Goal: Use online tool/utility: Utilize a website feature to perform a specific function

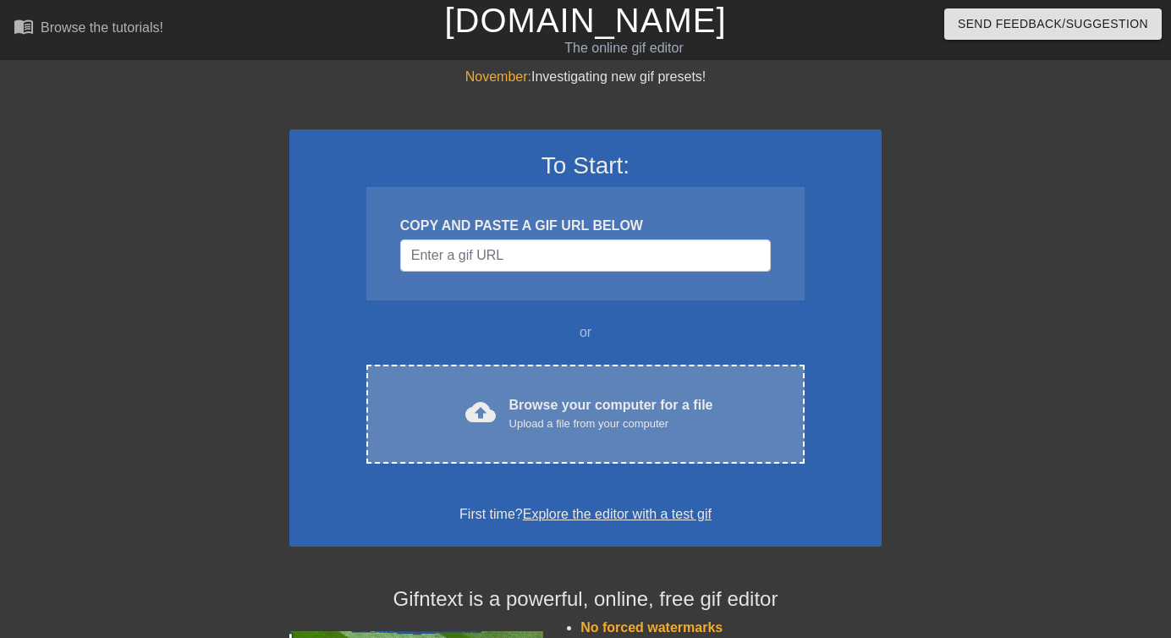
click at [584, 417] on div "Upload a file from your computer" at bounding box center [611, 423] width 204 height 17
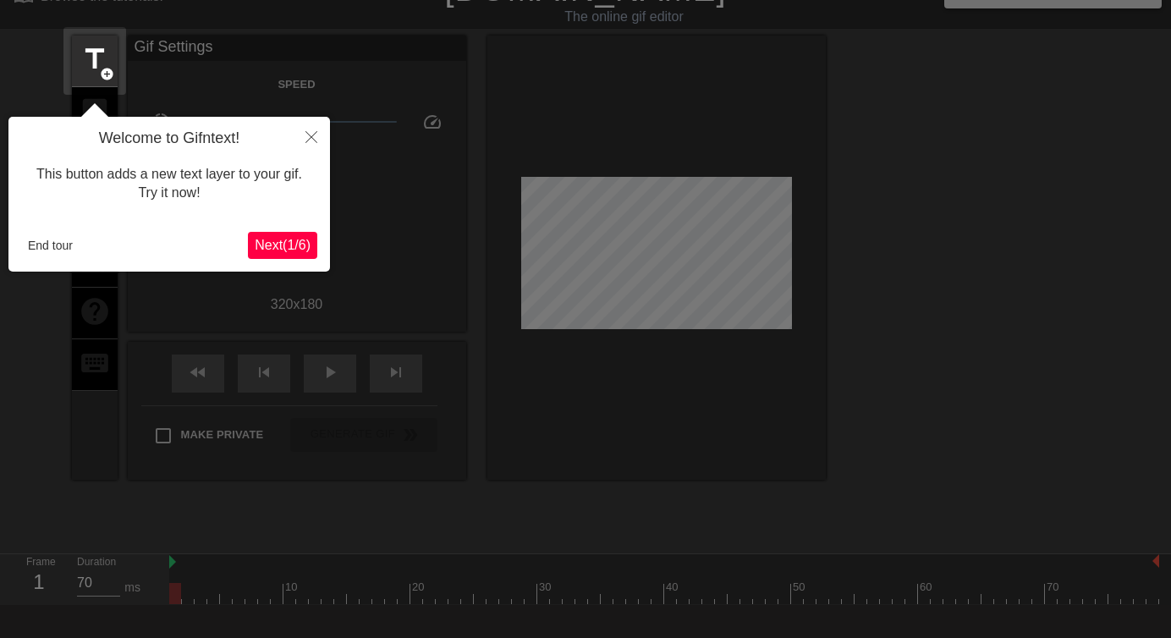
scroll to position [41, 0]
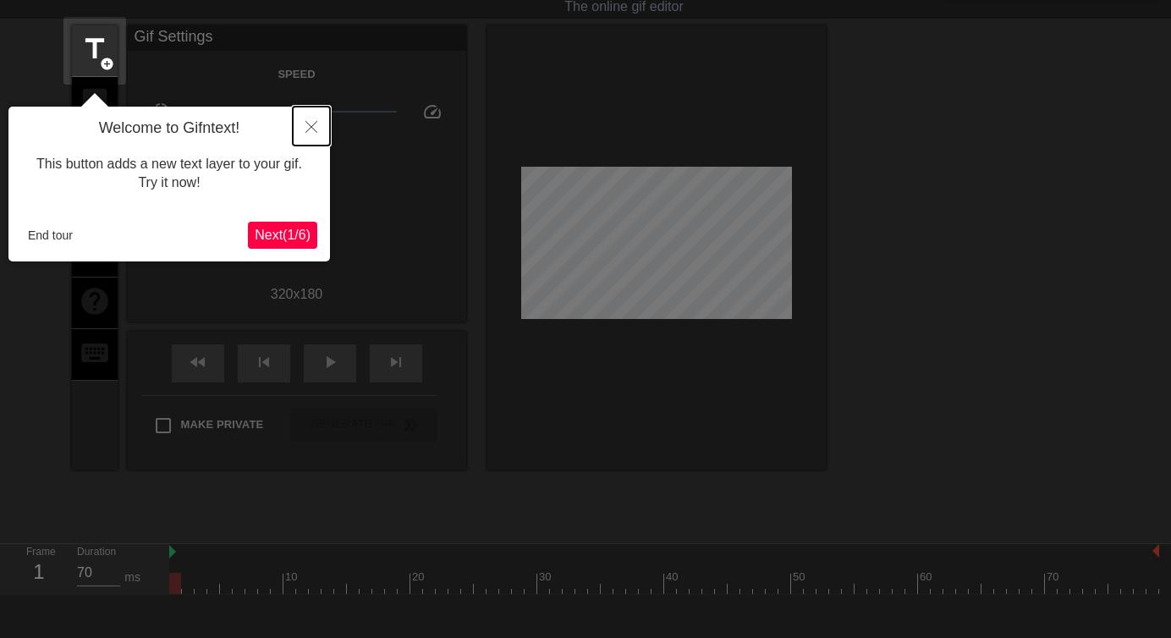
click at [314, 123] on icon "Close" at bounding box center [311, 127] width 12 height 12
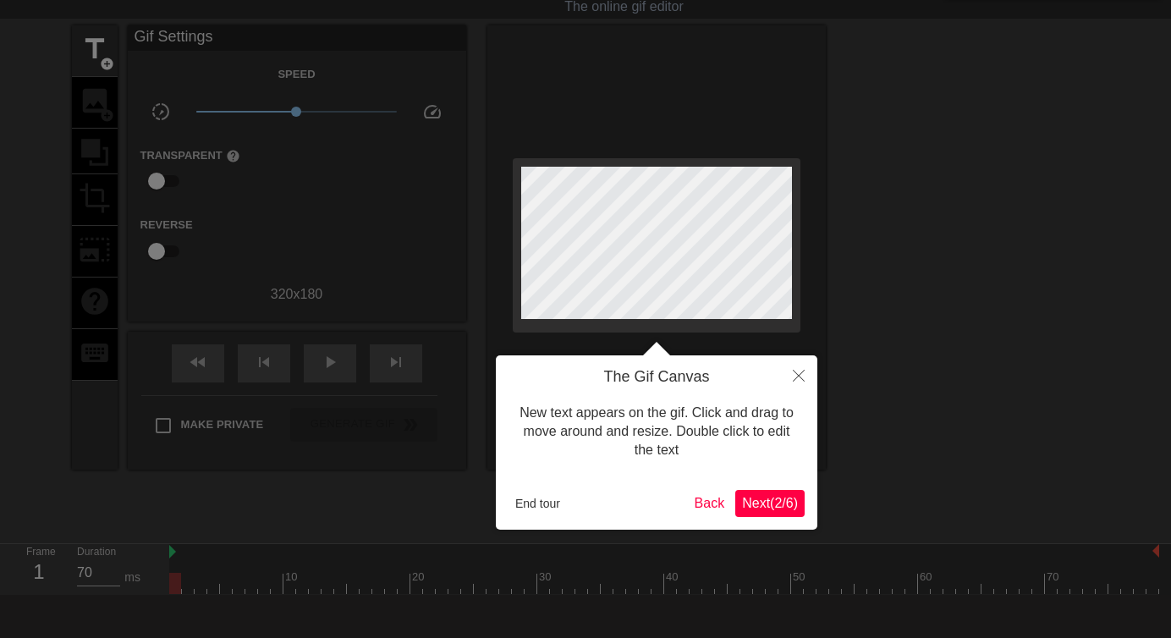
scroll to position [0, 0]
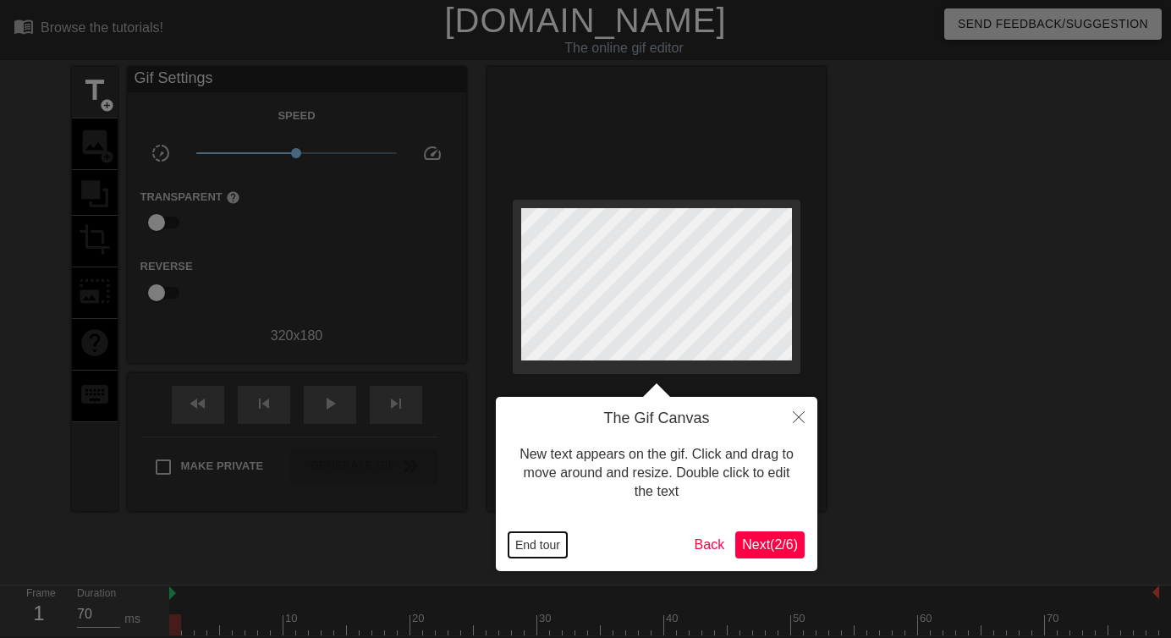
click at [551, 542] on button "End tour" at bounding box center [537, 544] width 58 height 25
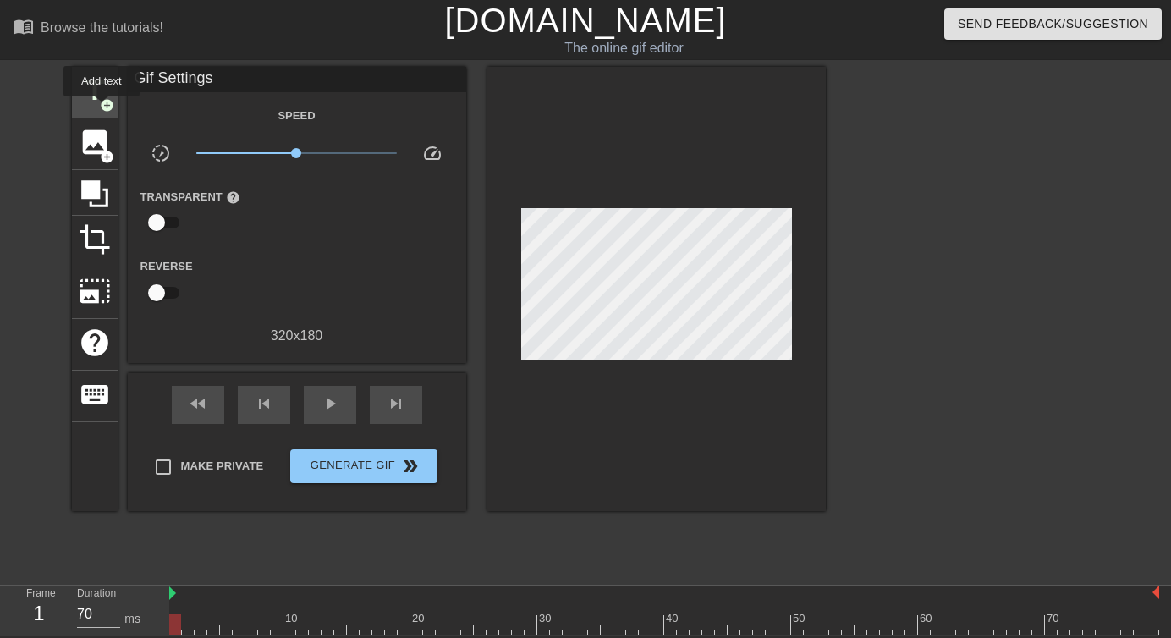
click at [102, 108] on span "add_circle" at bounding box center [107, 105] width 14 height 14
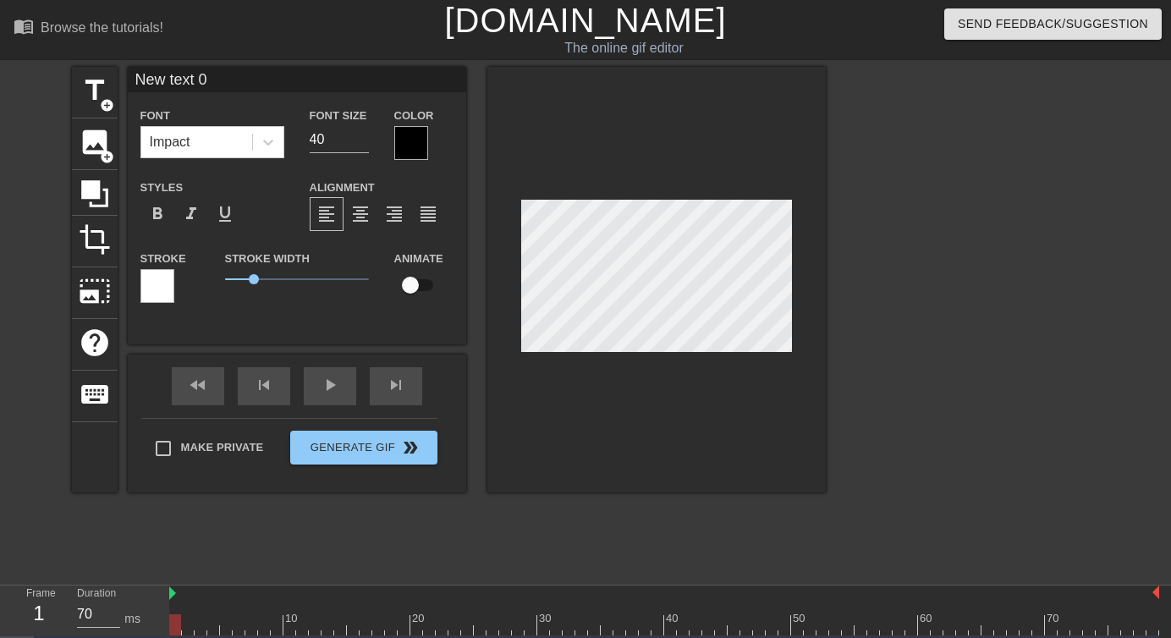
scroll to position [0, 3]
type input "l"
type textarea "l"
type input "lt"
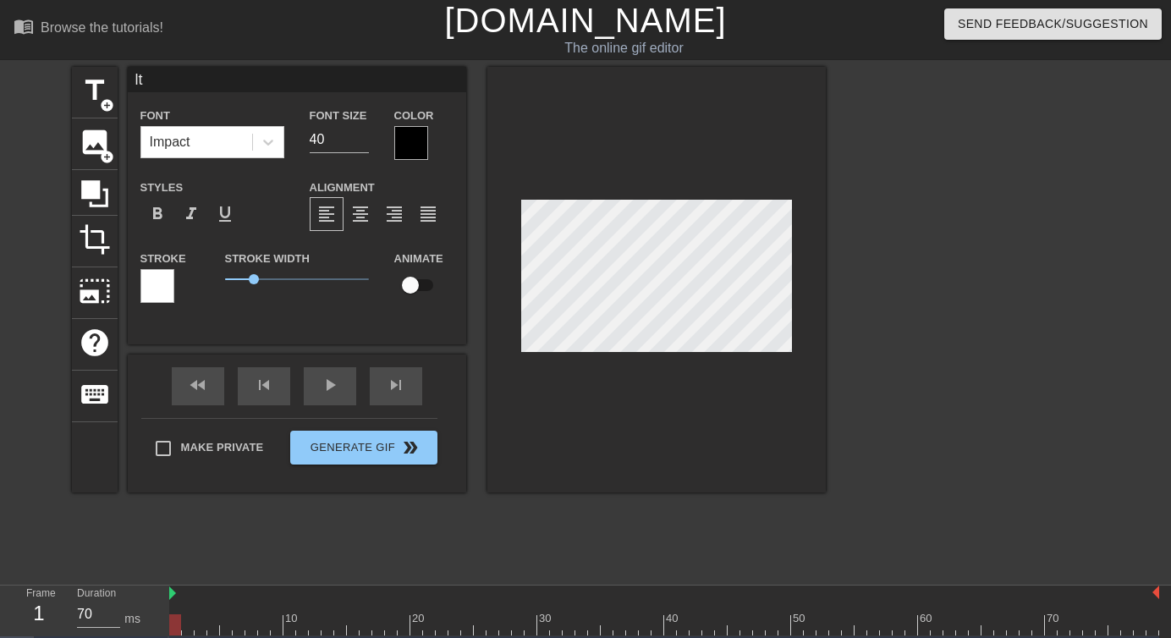
type textarea "ltd"
type input "ltds"
type textarea "ltds"
type input "L"
type textarea "L"
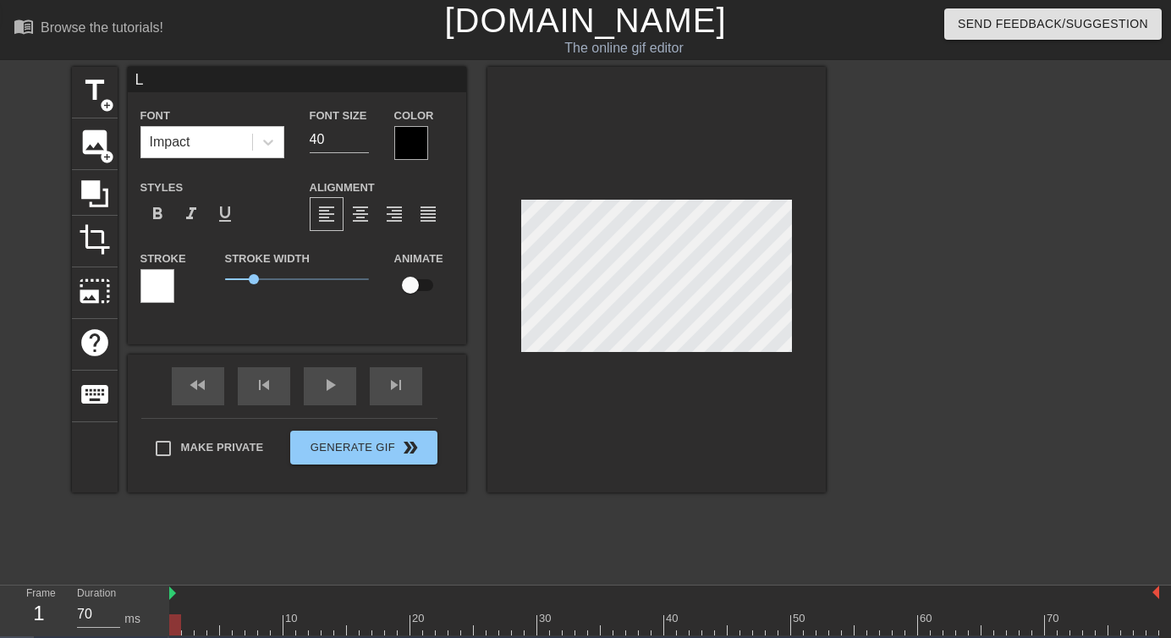
type input "LT"
type textarea "LT"
type input "LTD"
type textarea "LTD"
type input "LTDS"
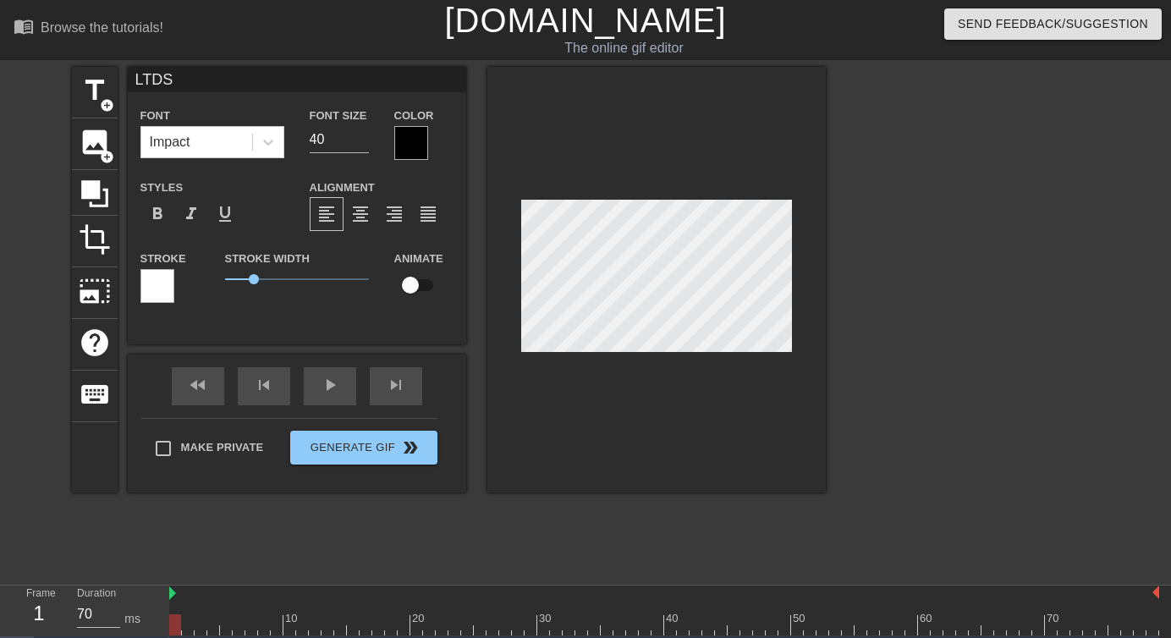
type textarea "LTDS"
click at [407, 146] on div at bounding box center [411, 143] width 34 height 34
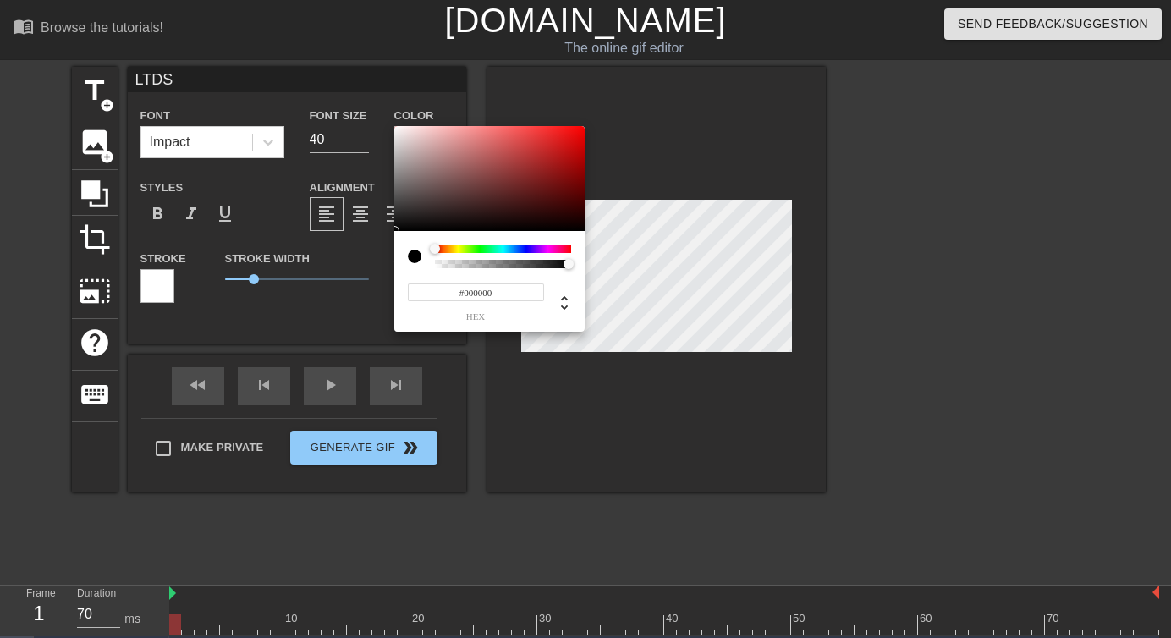
click at [412, 256] on div at bounding box center [415, 256] width 14 height 14
type input "#FFFFFF"
drag, startPoint x: 419, startPoint y: 173, endPoint x: 370, endPoint y: 74, distance: 111.6
click at [370, 74] on div "#FFFFFF hex" at bounding box center [585, 319] width 1171 height 638
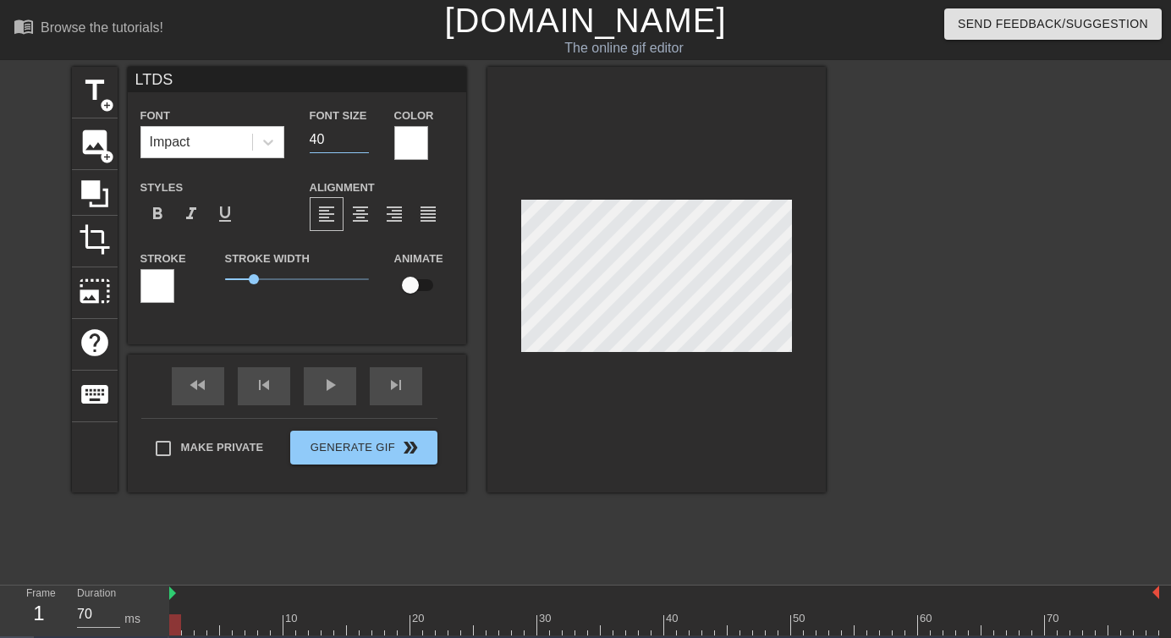
click at [341, 142] on input "40" at bounding box center [339, 139] width 59 height 27
type input "1"
type input "4"
type input "30"
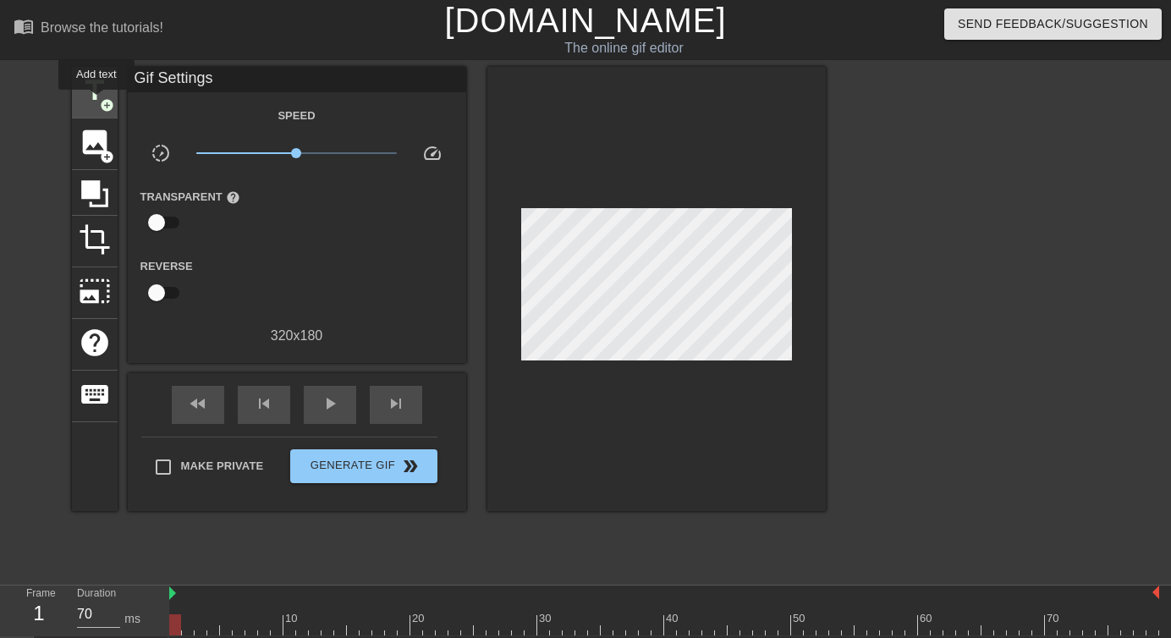
click at [97, 101] on span "title" at bounding box center [95, 90] width 32 height 32
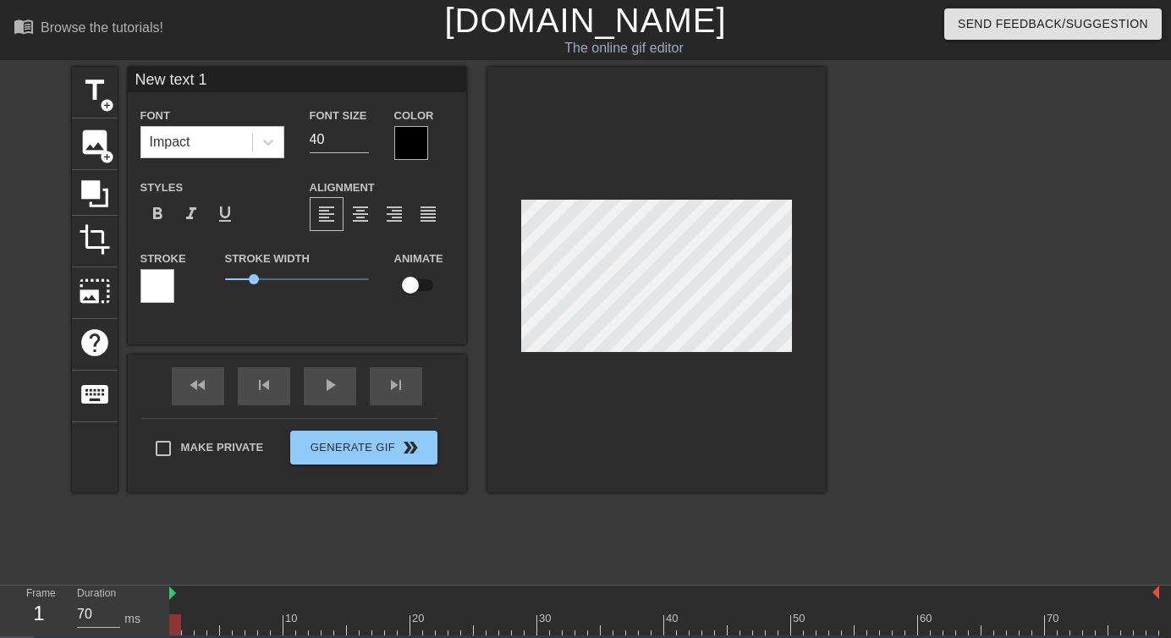
scroll to position [0, 3]
type input "s"
type textarea "s"
type input "sq"
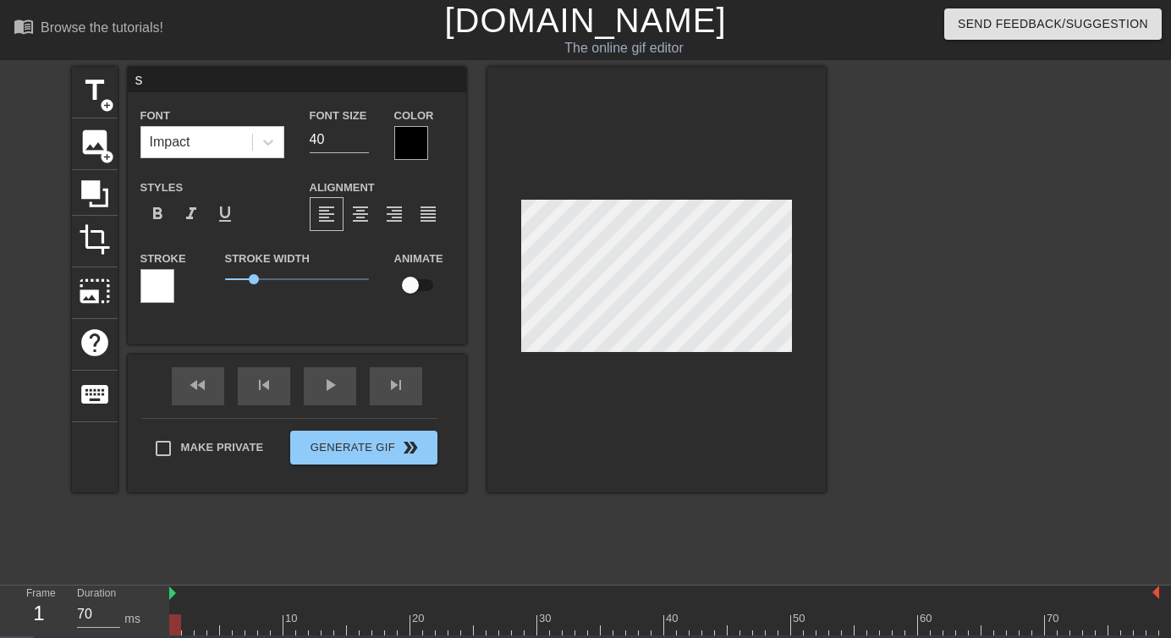
type textarea "sq"
type input "sqo"
type textarea "sqo"
type input "sqop"
type textarea "sqop"
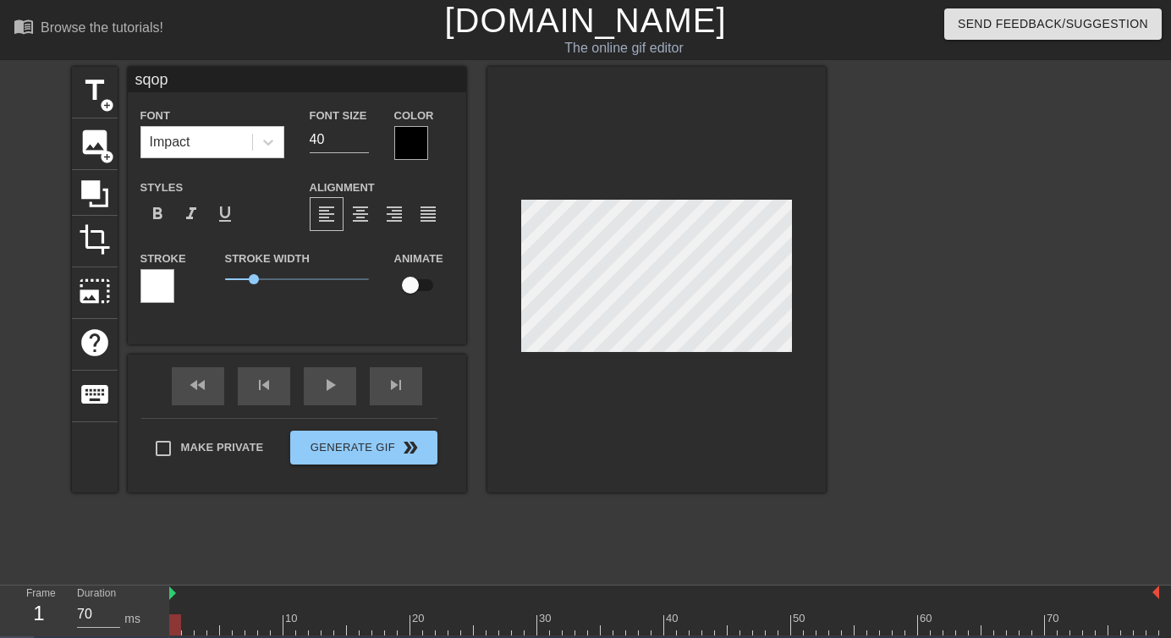
type input "sqops"
type textarea "sqops"
click at [422, 150] on div at bounding box center [411, 143] width 34 height 34
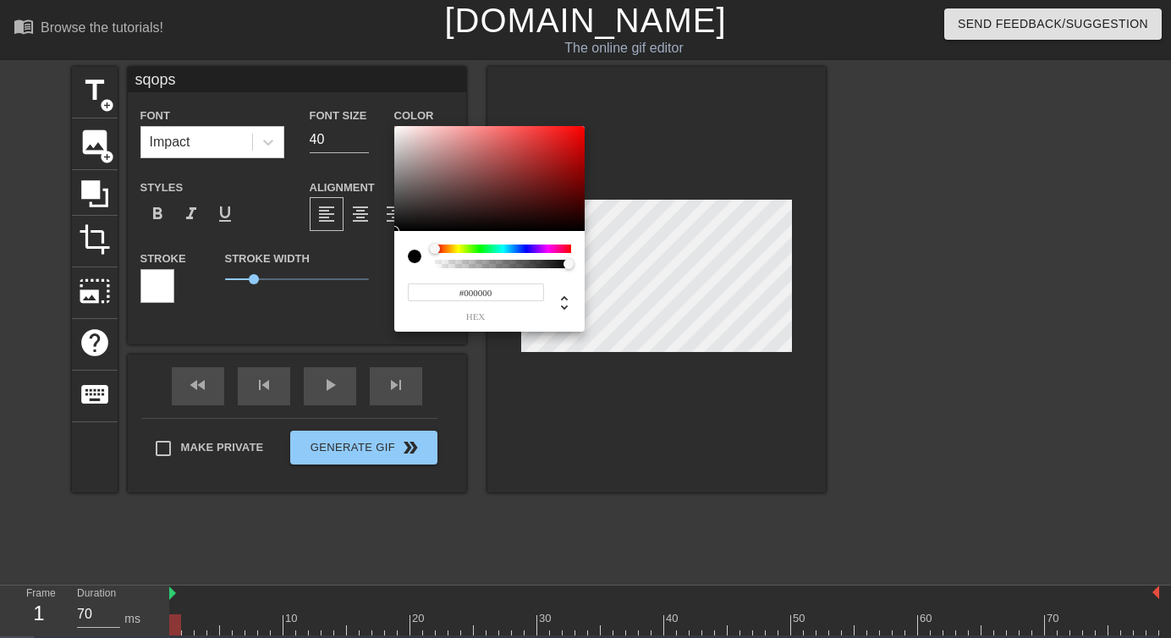
click at [413, 256] on div at bounding box center [415, 256] width 14 height 14
type input "#FFFFFF"
drag, startPoint x: 408, startPoint y: 184, endPoint x: 388, endPoint y: 75, distance: 110.8
click at [388, 75] on div "#FFFFFF hex" at bounding box center [585, 319] width 1171 height 638
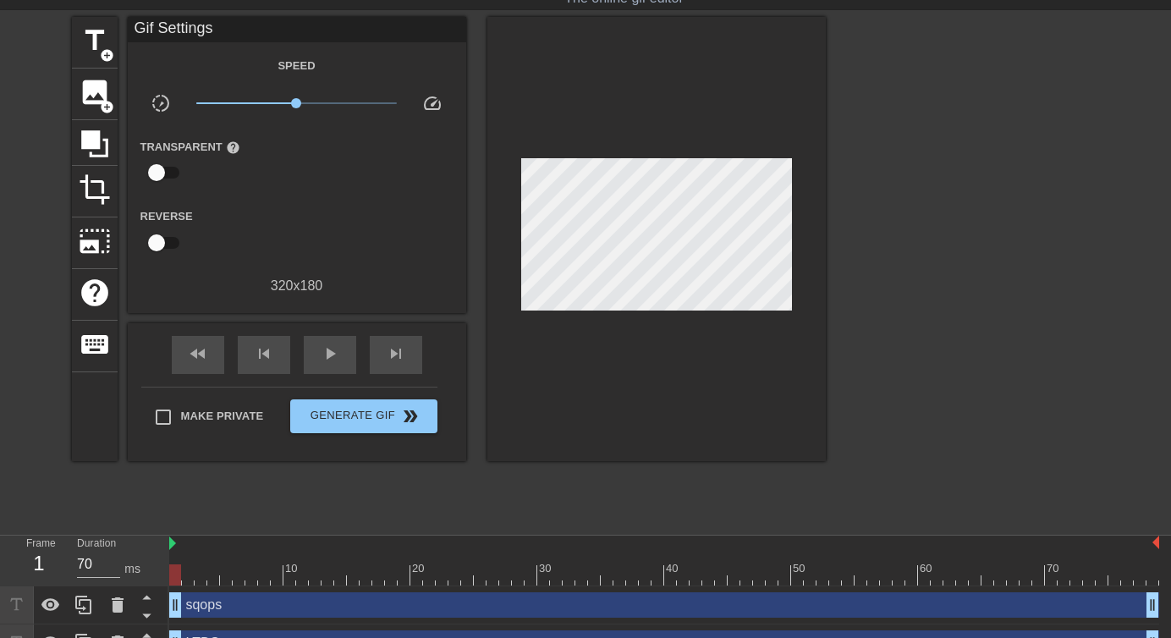
scroll to position [77, 0]
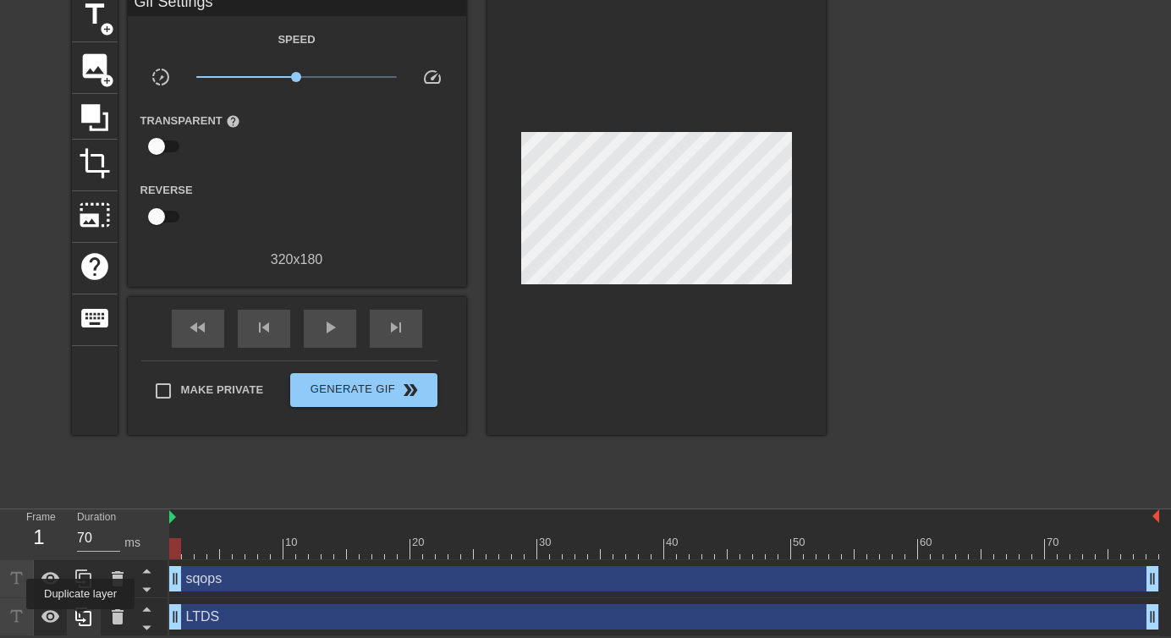
click at [82, 621] on icon at bounding box center [84, 616] width 20 height 20
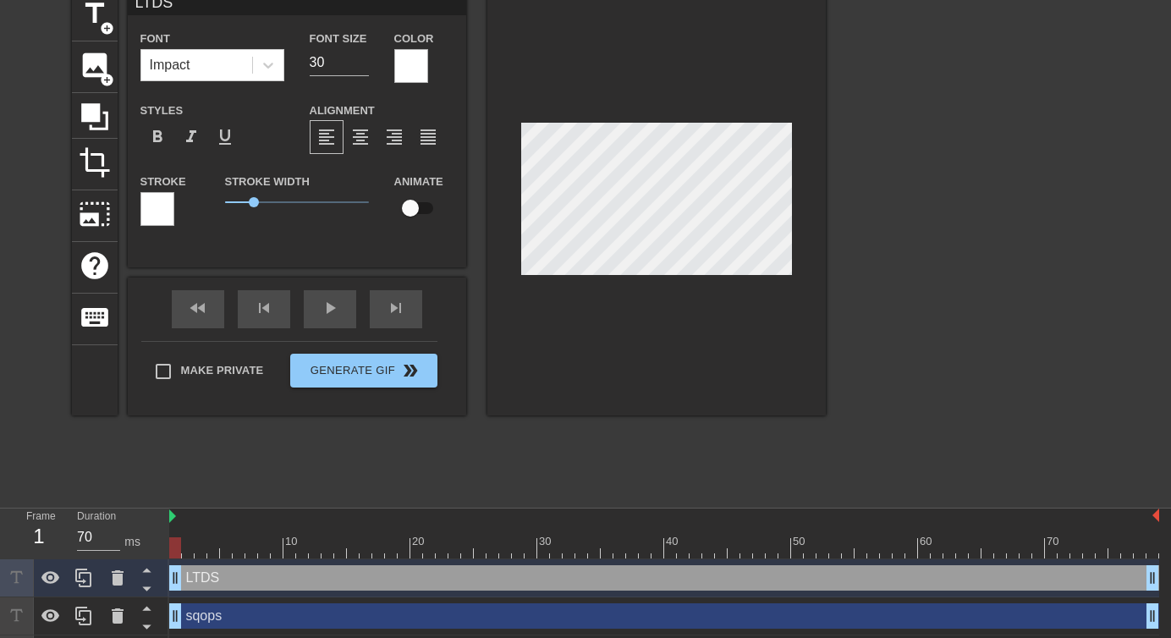
scroll to position [115, 0]
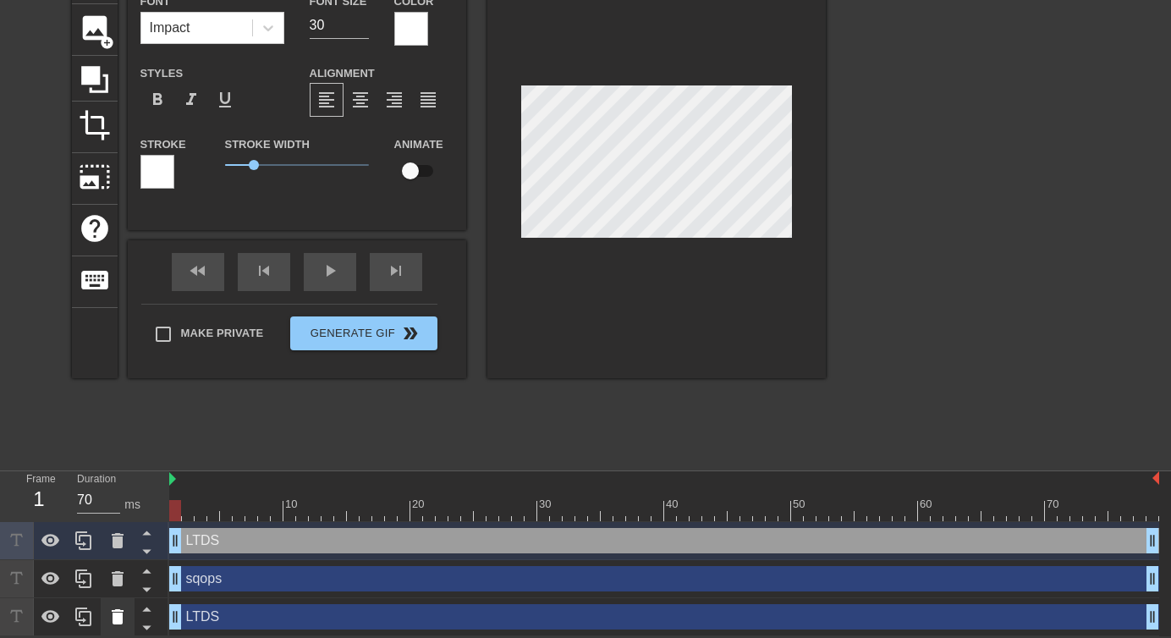
click at [116, 617] on icon at bounding box center [118, 616] width 12 height 15
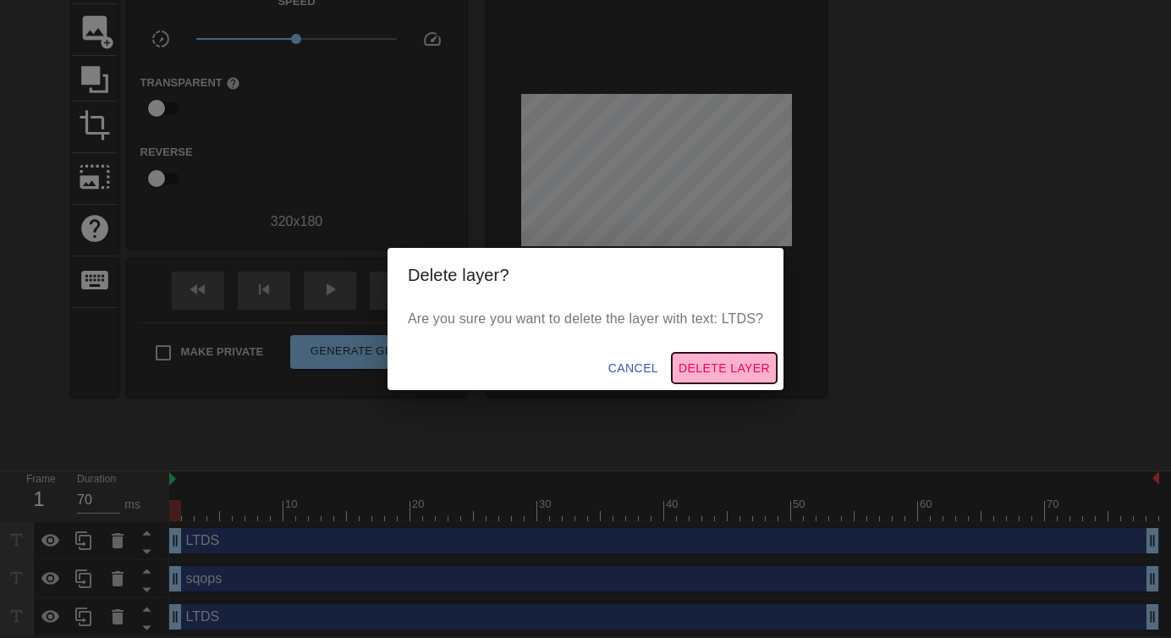
click at [701, 360] on span "Delete Layer" at bounding box center [723, 368] width 91 height 21
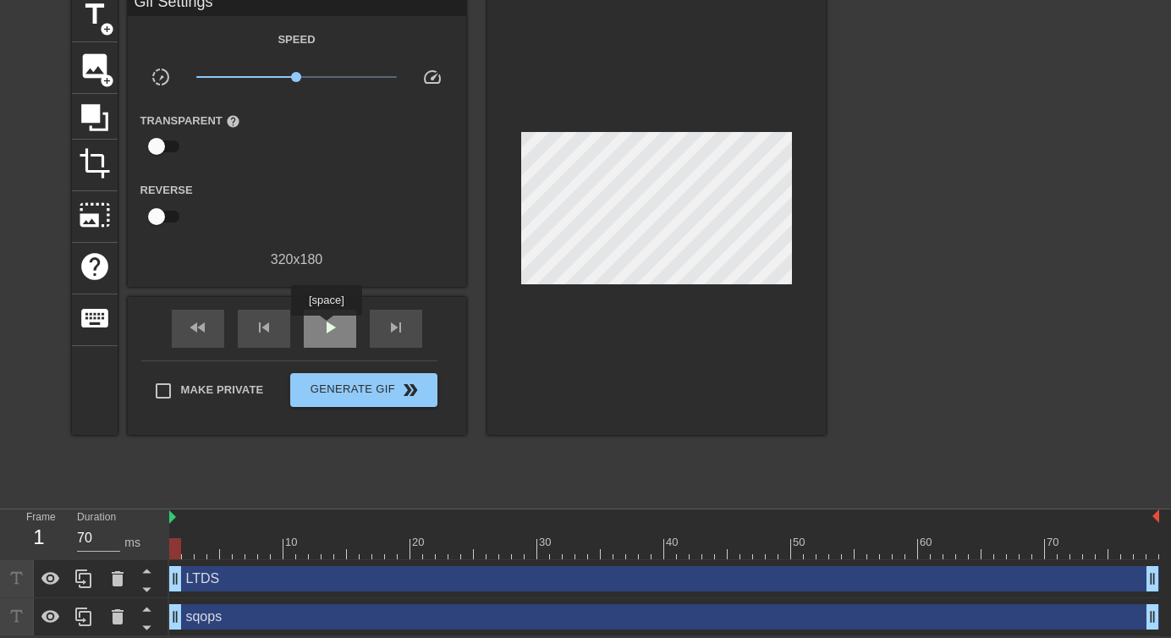
click at [328, 327] on span "play_arrow" at bounding box center [330, 327] width 20 height 20
click at [330, 327] on span "pause" at bounding box center [330, 327] width 20 height 20
click at [272, 332] on span "skip_previous" at bounding box center [264, 327] width 20 height 20
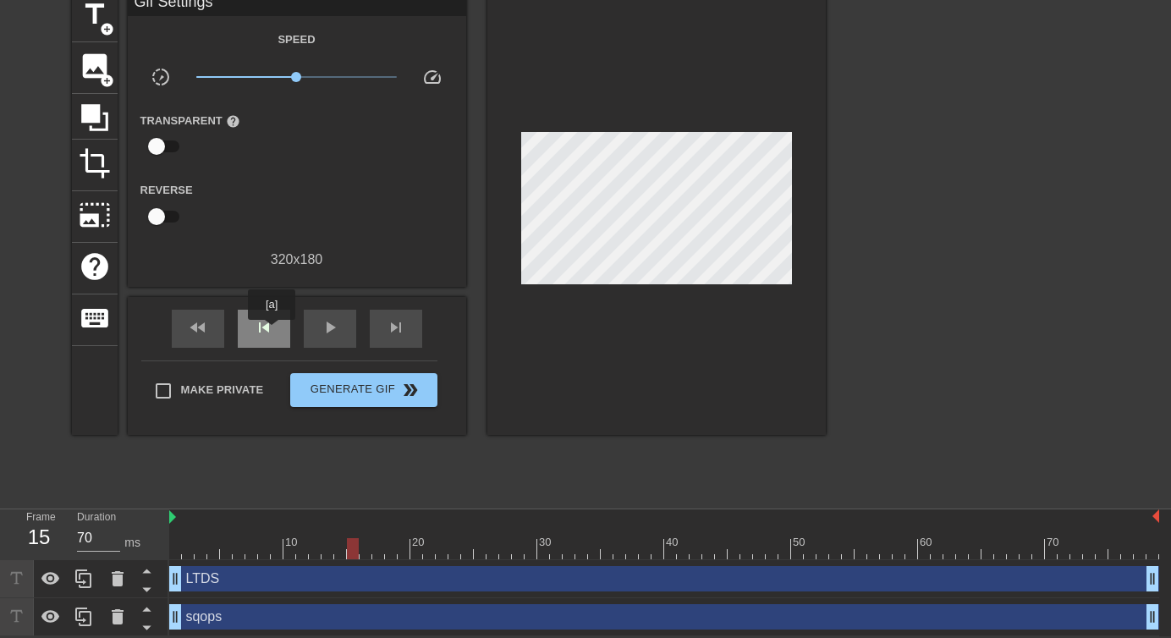
click at [272, 332] on span "skip_previous" at bounding box center [264, 327] width 20 height 20
click at [315, 332] on div "play_arrow" at bounding box center [330, 329] width 52 height 38
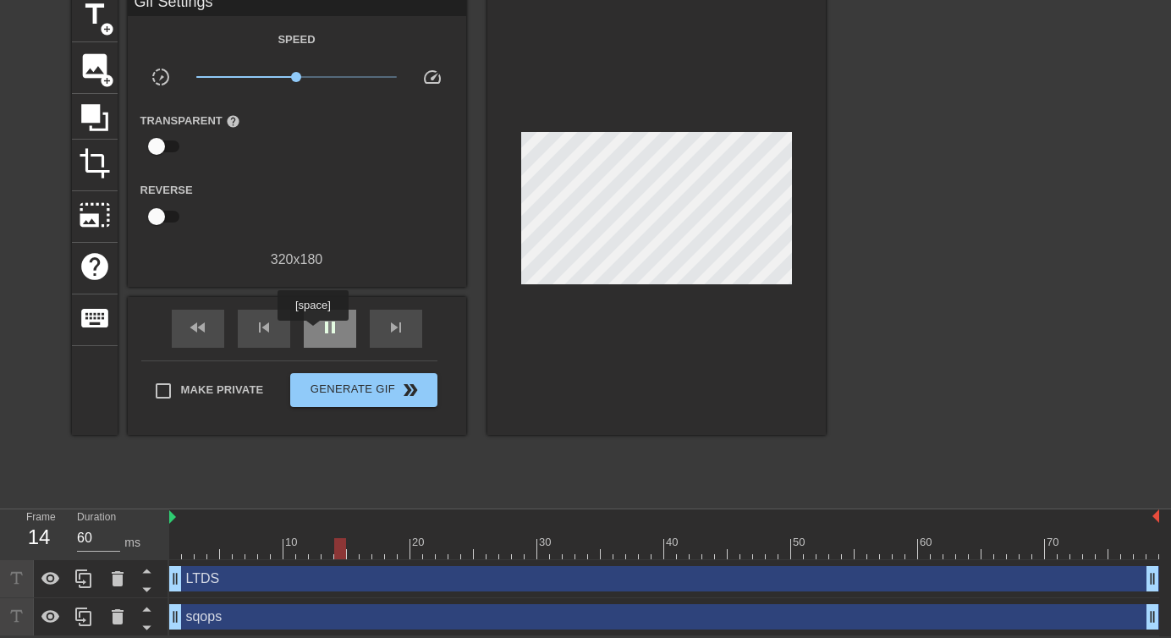
click at [315, 332] on div "pause" at bounding box center [330, 329] width 52 height 38
click at [247, 336] on div "skip_previous" at bounding box center [264, 329] width 52 height 38
click at [277, 335] on div "skip_previous" at bounding box center [264, 329] width 52 height 38
click at [326, 334] on span "play_arrow" at bounding box center [330, 327] width 20 height 20
click at [260, 330] on span "skip_previous" at bounding box center [264, 327] width 20 height 20
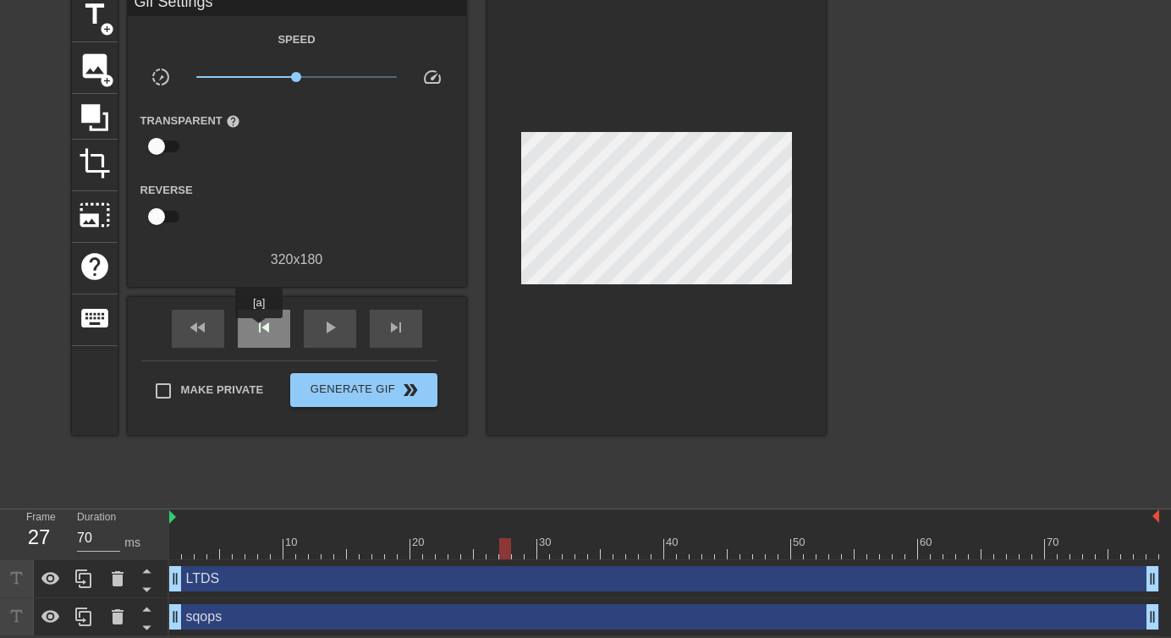
click at [260, 330] on span "skip_previous" at bounding box center [264, 327] width 20 height 20
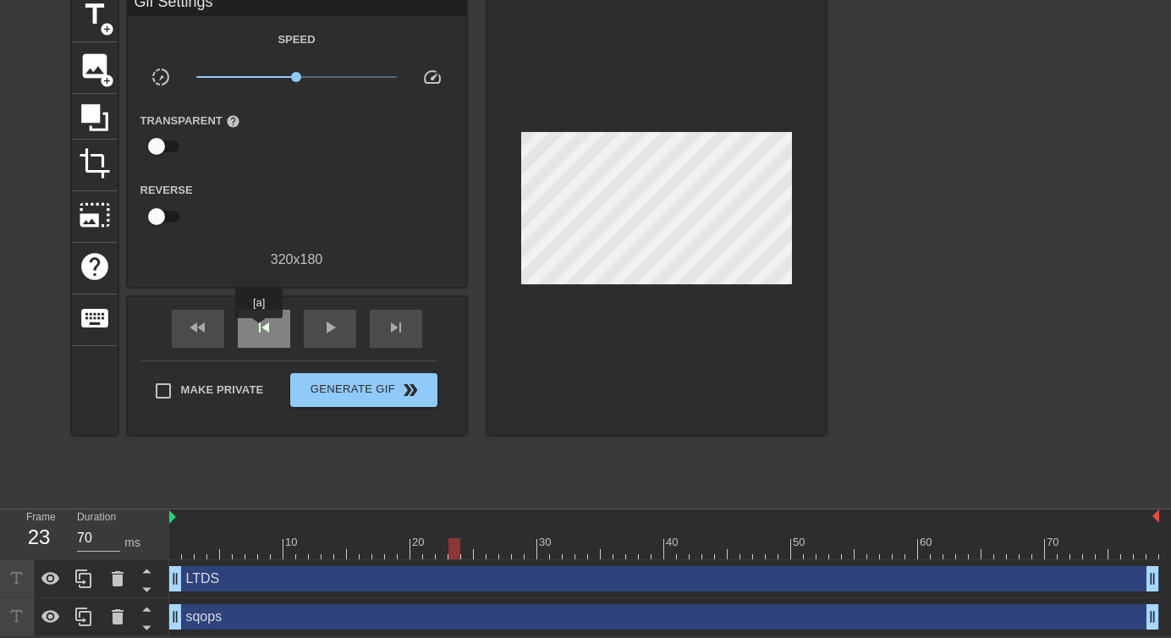
click at [260, 330] on span "skip_previous" at bounding box center [264, 327] width 20 height 20
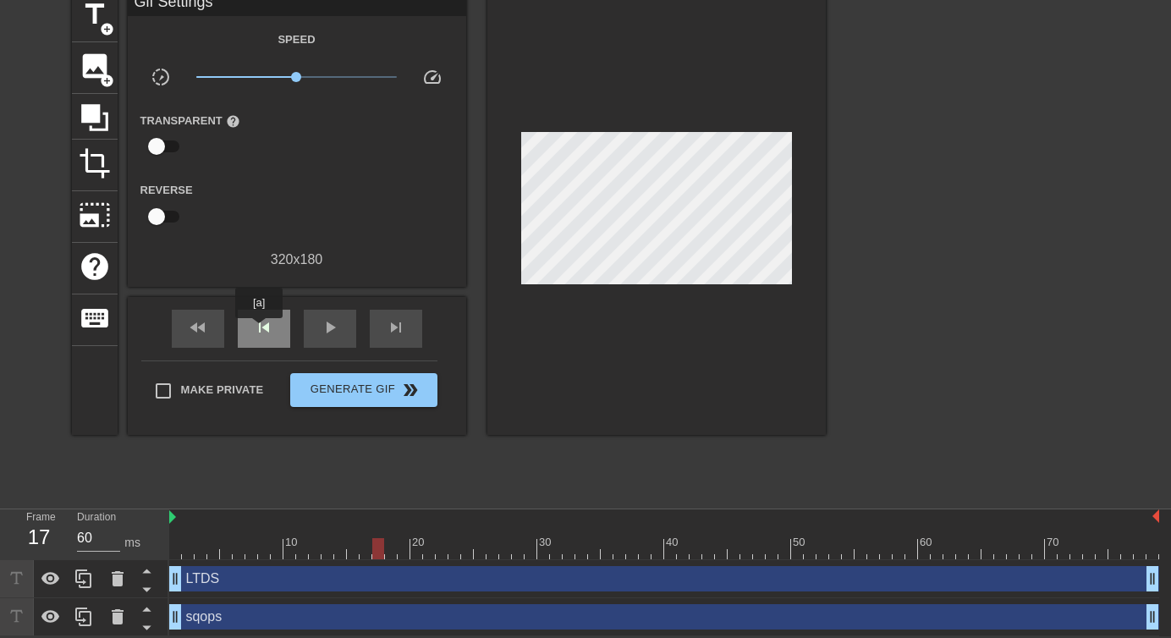
click at [260, 330] on span "skip_previous" at bounding box center [264, 327] width 20 height 20
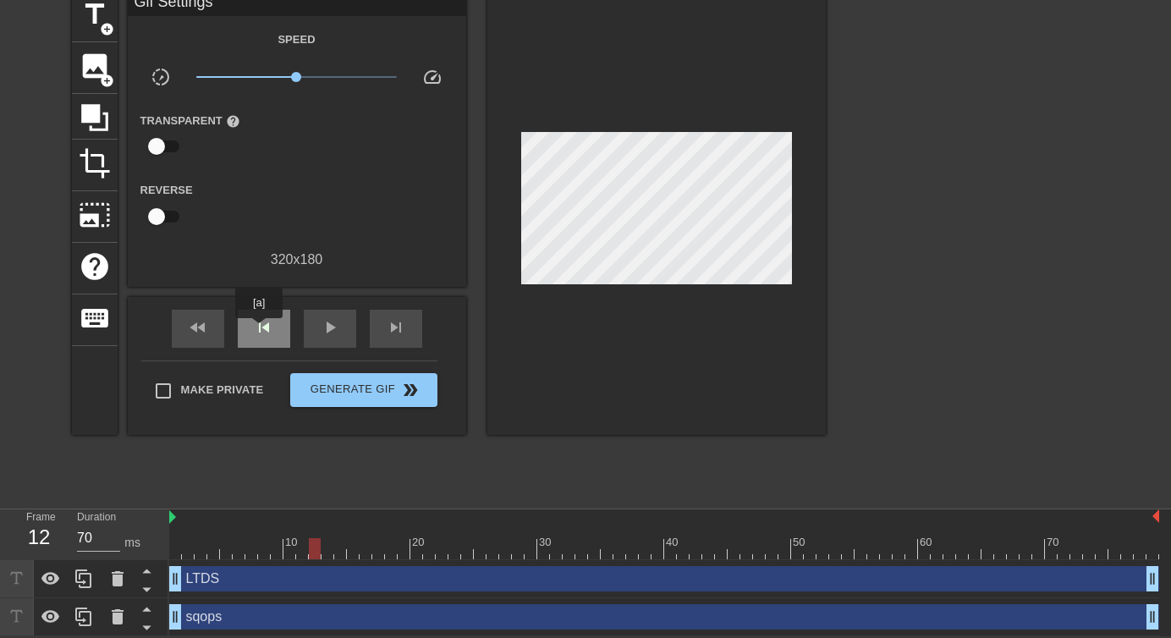
click at [260, 330] on span "skip_previous" at bounding box center [264, 327] width 20 height 20
click at [324, 337] on div "play_arrow" at bounding box center [330, 329] width 52 height 38
click at [323, 332] on span "pause" at bounding box center [330, 327] width 20 height 20
click at [280, 326] on div "skip_previous" at bounding box center [264, 329] width 52 height 38
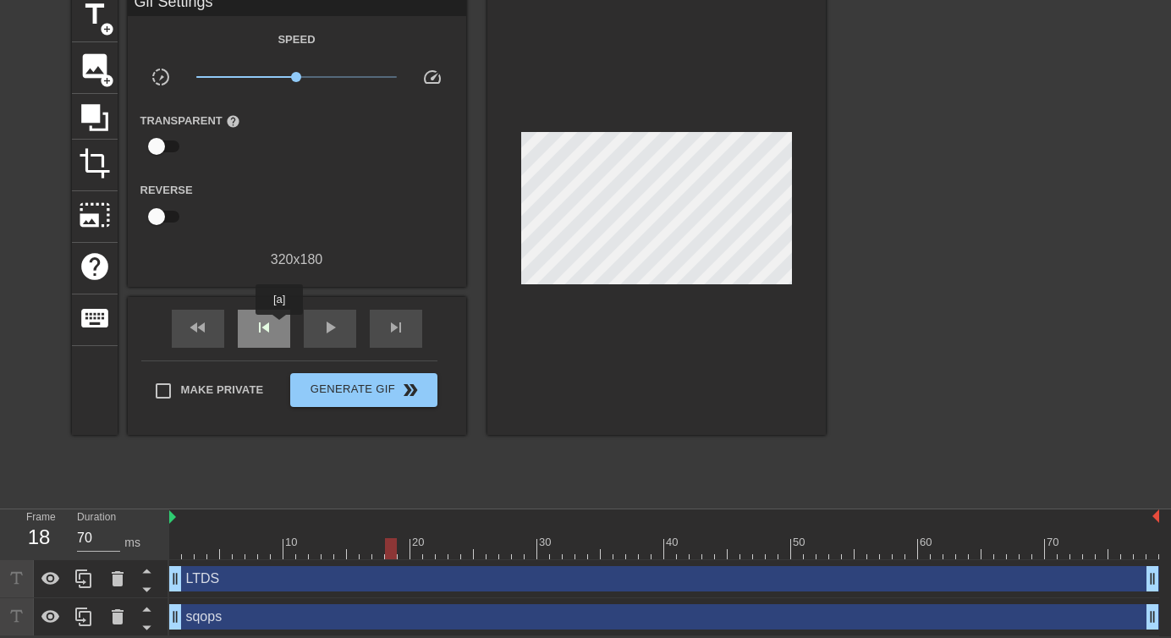
click at [280, 326] on div "skip_previous" at bounding box center [264, 329] width 52 height 38
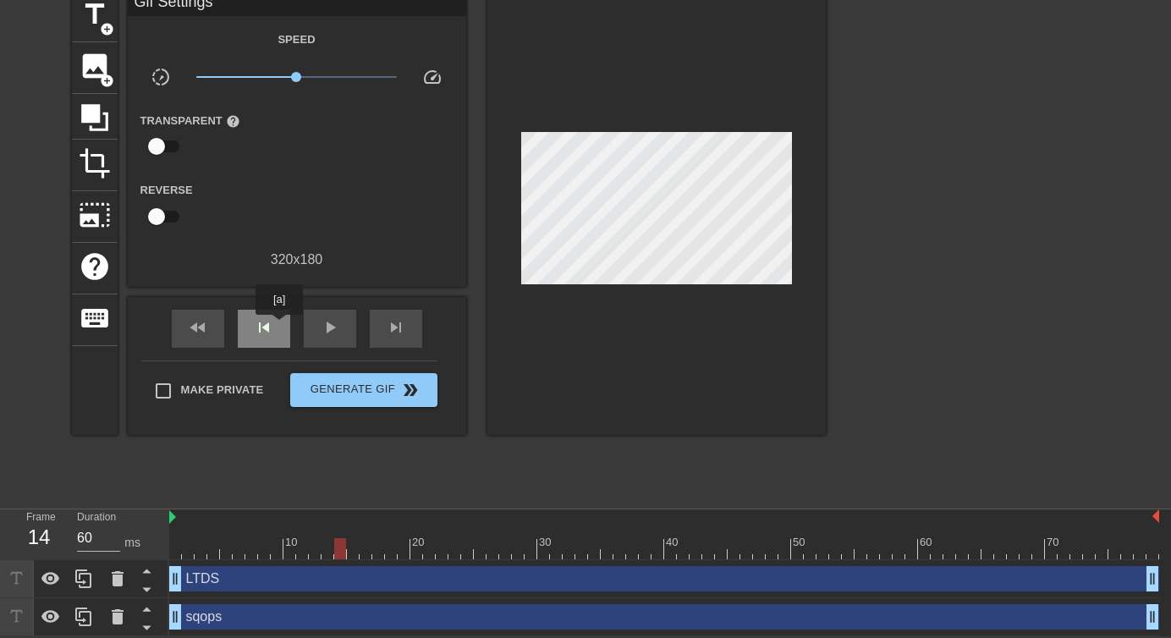
type input "70"
click at [280, 326] on div "skip_previous" at bounding box center [264, 329] width 52 height 38
click at [394, 326] on span "skip_next" at bounding box center [396, 327] width 20 height 20
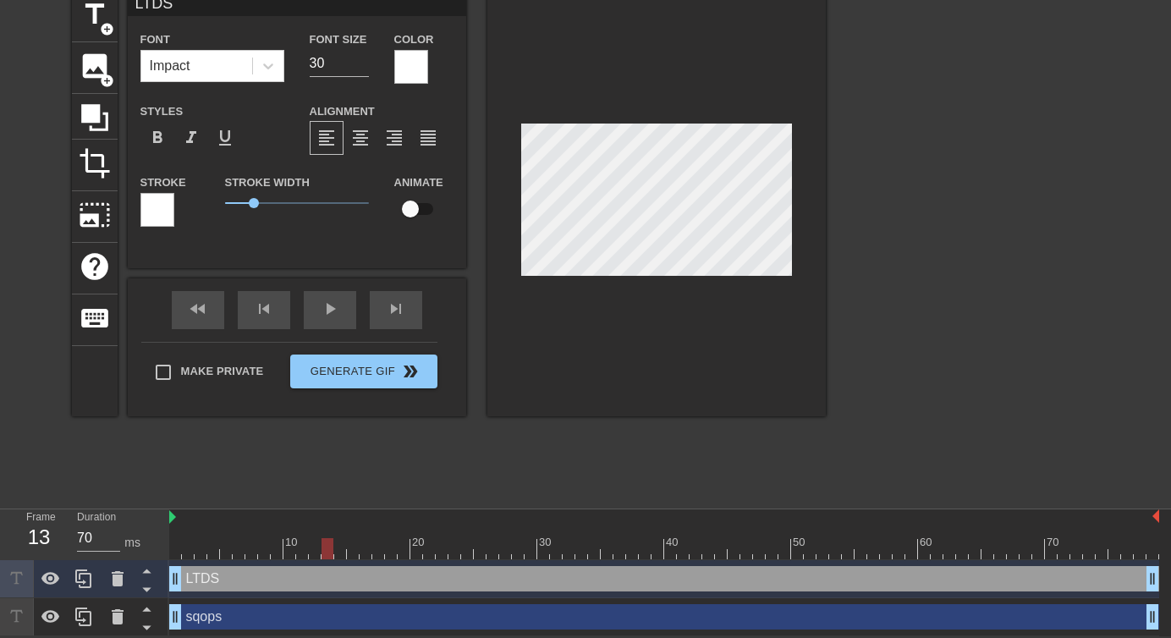
type input "sqops"
type input "40"
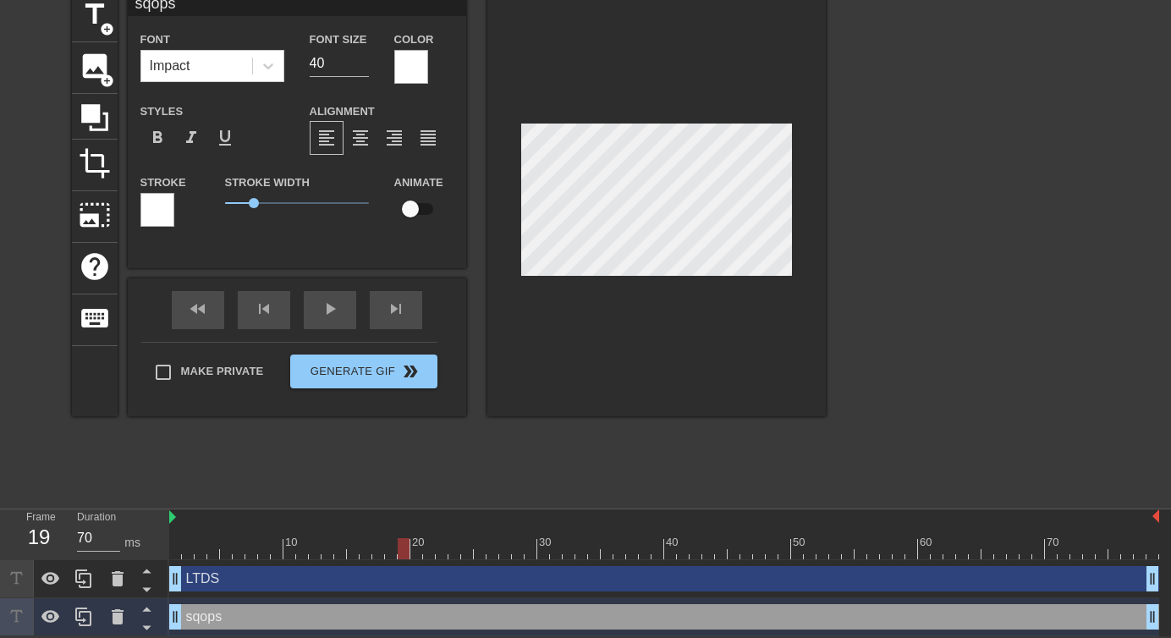
type input "60"
type input "sqops"
type textarea "sqops"
type input "70"
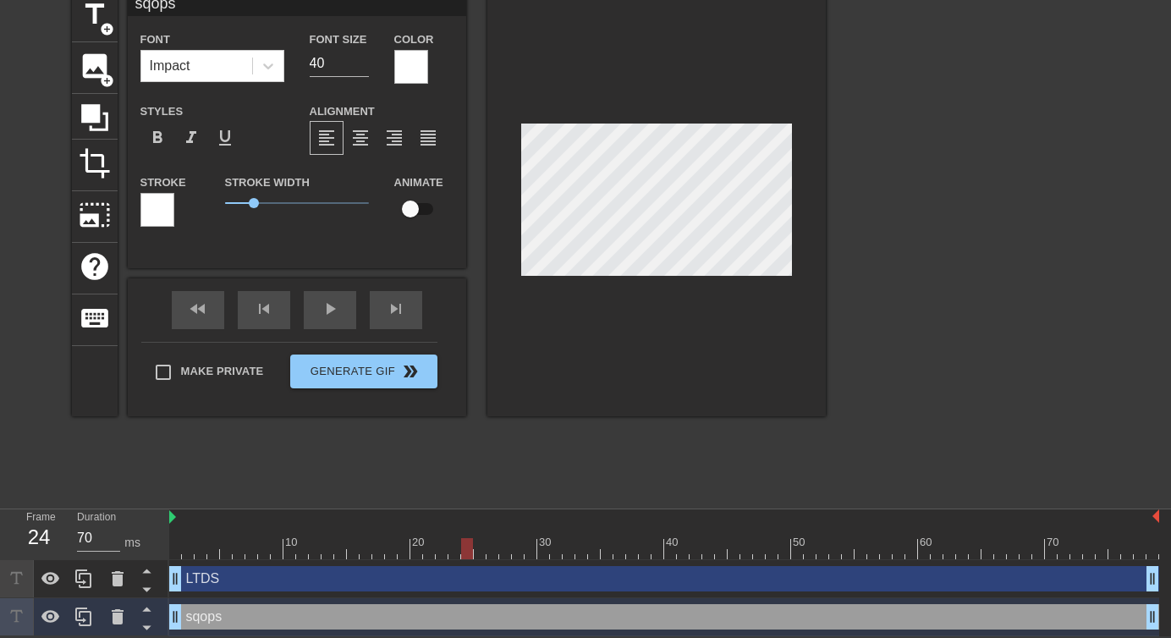
type input "LTDS"
type input "30"
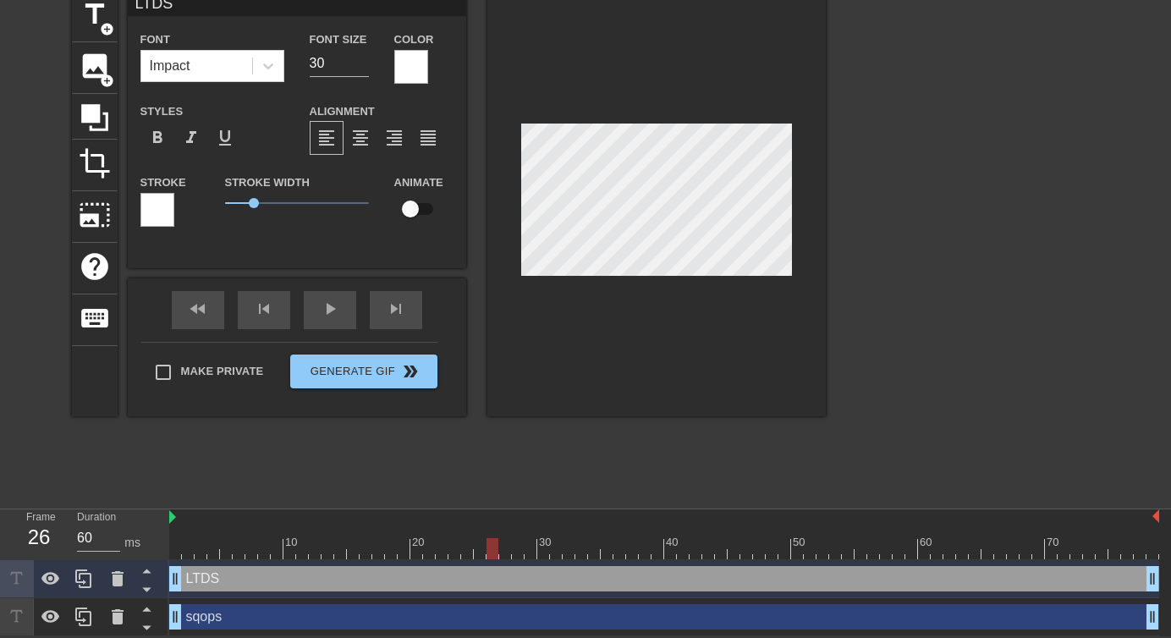
type input "70"
type input "sqops"
type input "40"
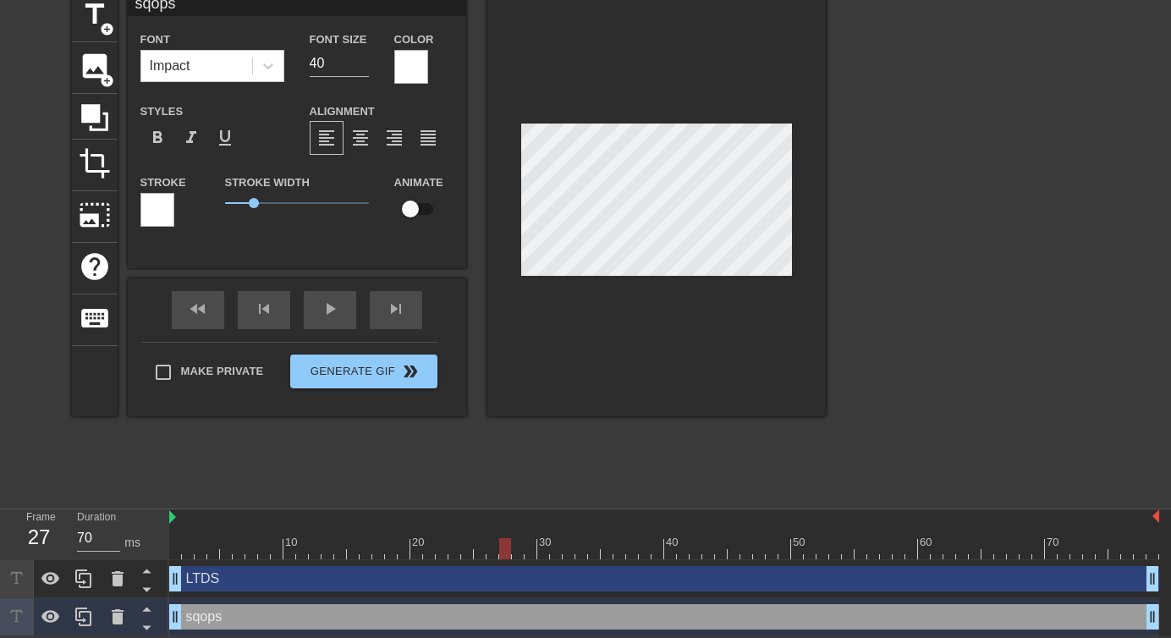
type input "LTDS"
type input "30"
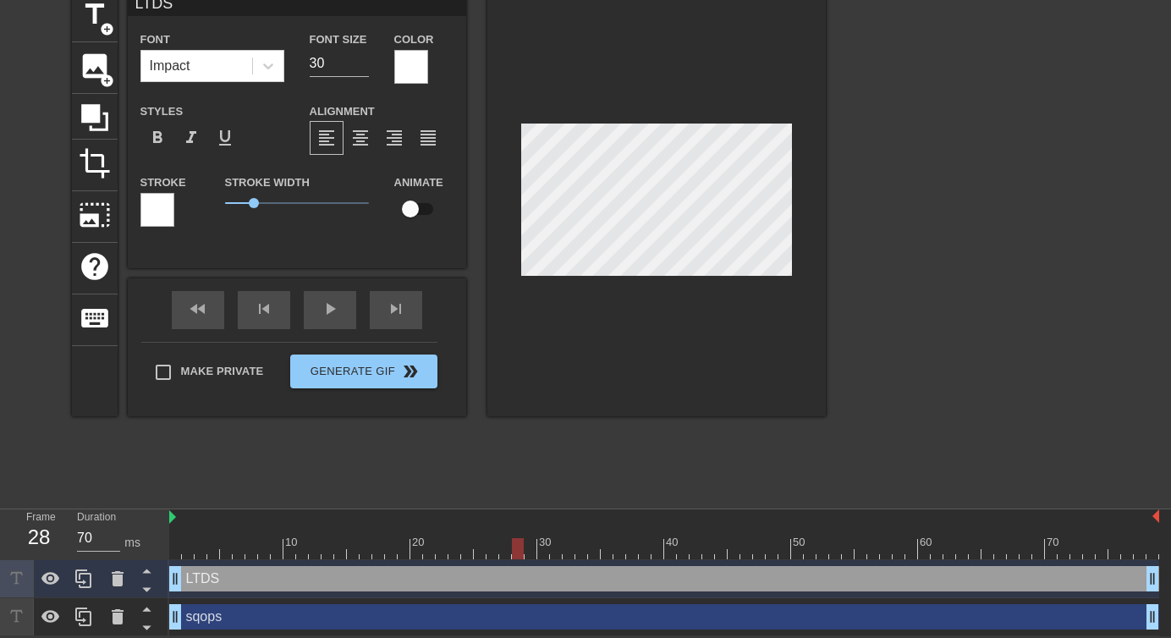
type input "60"
type input "sqops"
type input "40"
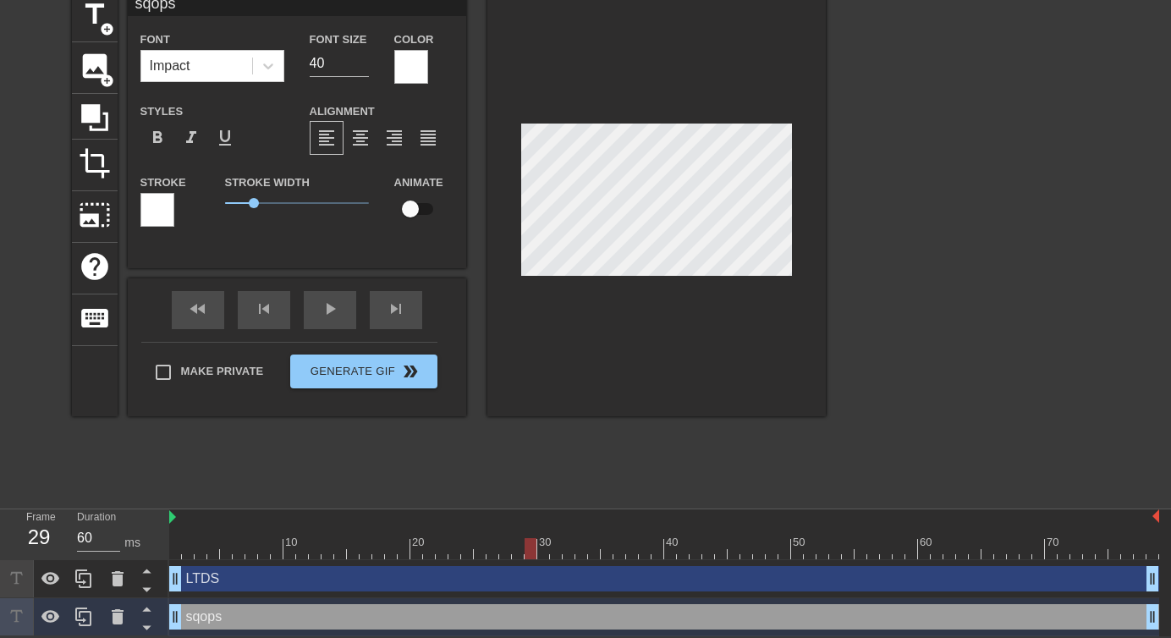
type input "LTDS"
type input "30"
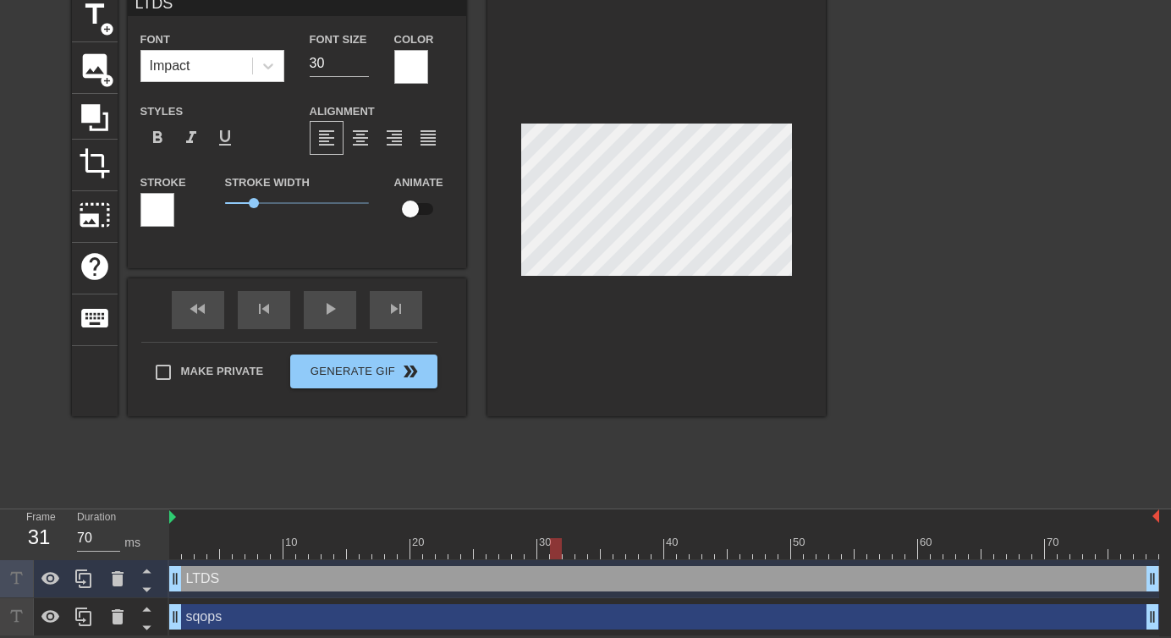
type input "60"
type input "sqops"
type input "40"
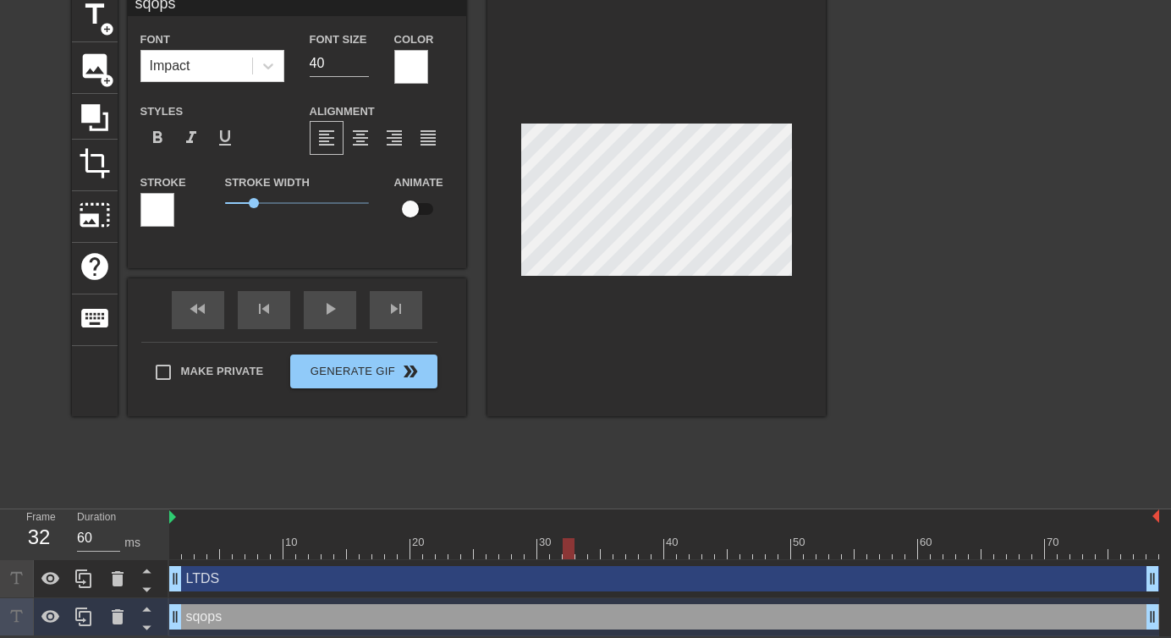
type input "70"
type input "LTDS"
type input "30"
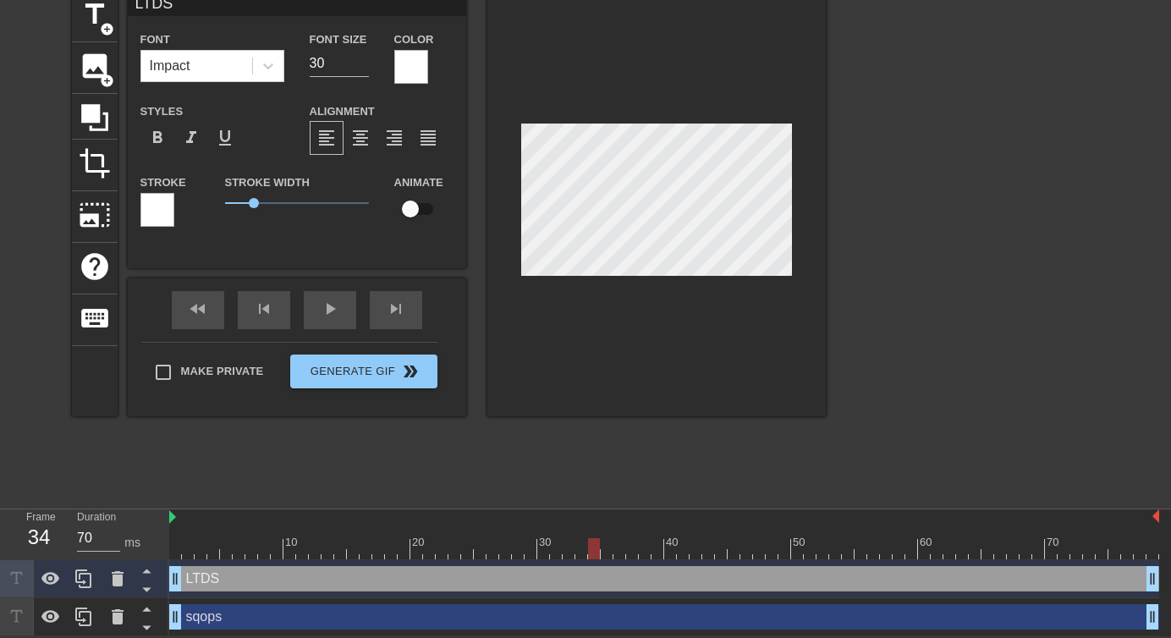
type input "60"
type input "sqops"
type input "40"
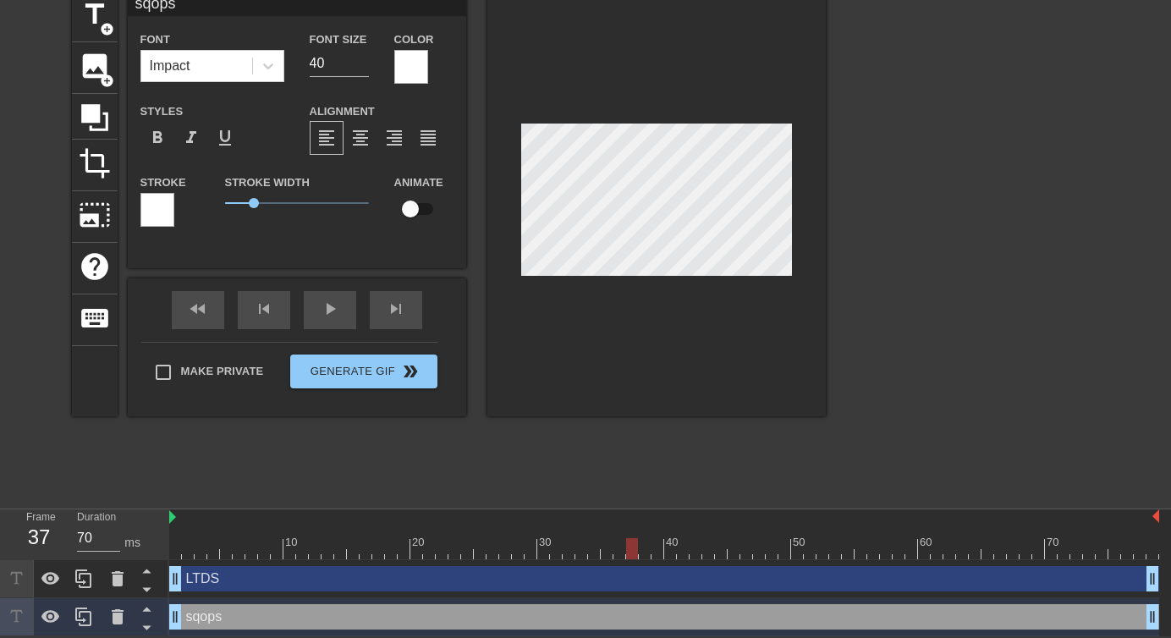
type input "60"
click at [413, 50] on div at bounding box center [411, 67] width 34 height 34
click at [163, 209] on div at bounding box center [157, 210] width 34 height 34
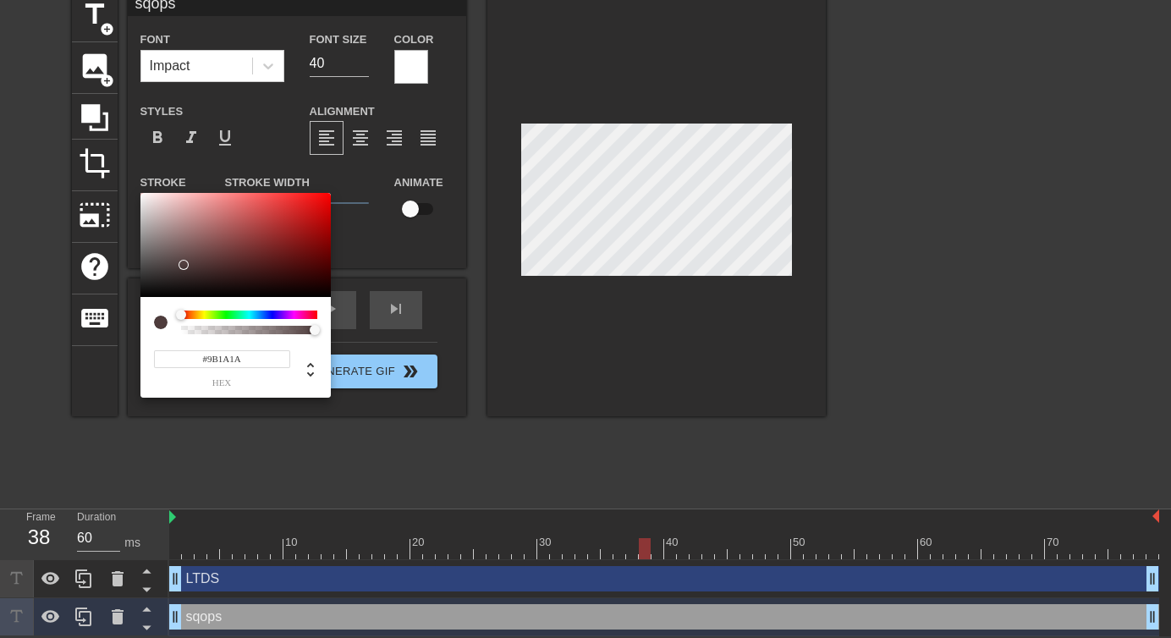
type input "#000000"
drag, startPoint x: 164, startPoint y: 266, endPoint x: 342, endPoint y: 327, distance: 188.0
click at [342, 327] on div "#000000 hex" at bounding box center [585, 319] width 1171 height 638
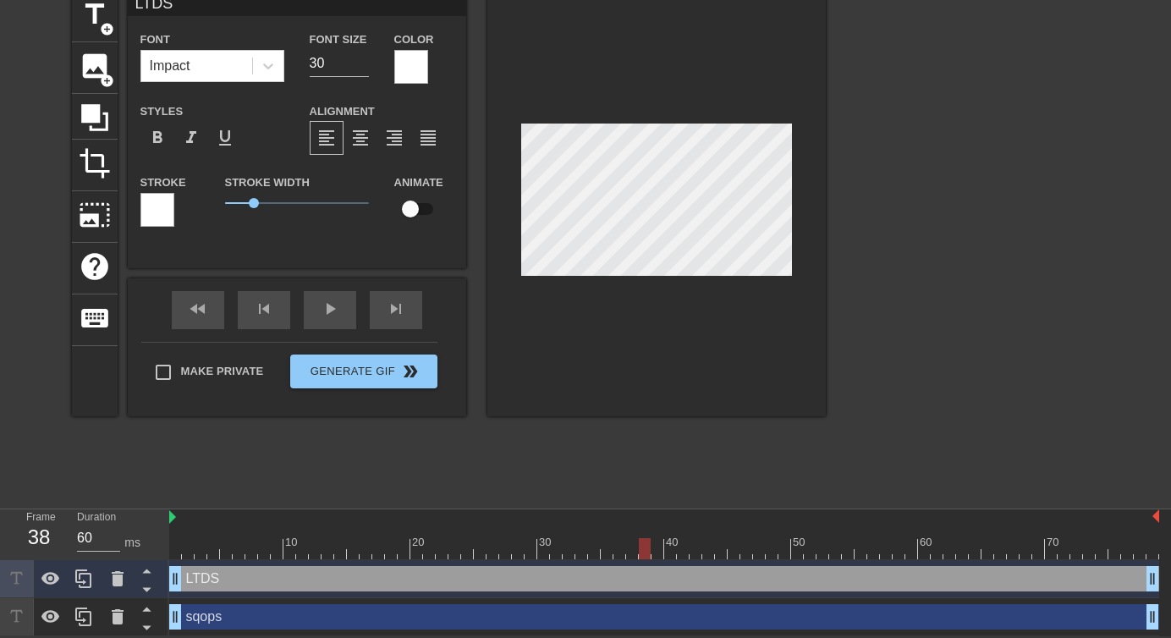
click at [167, 200] on div at bounding box center [157, 210] width 34 height 34
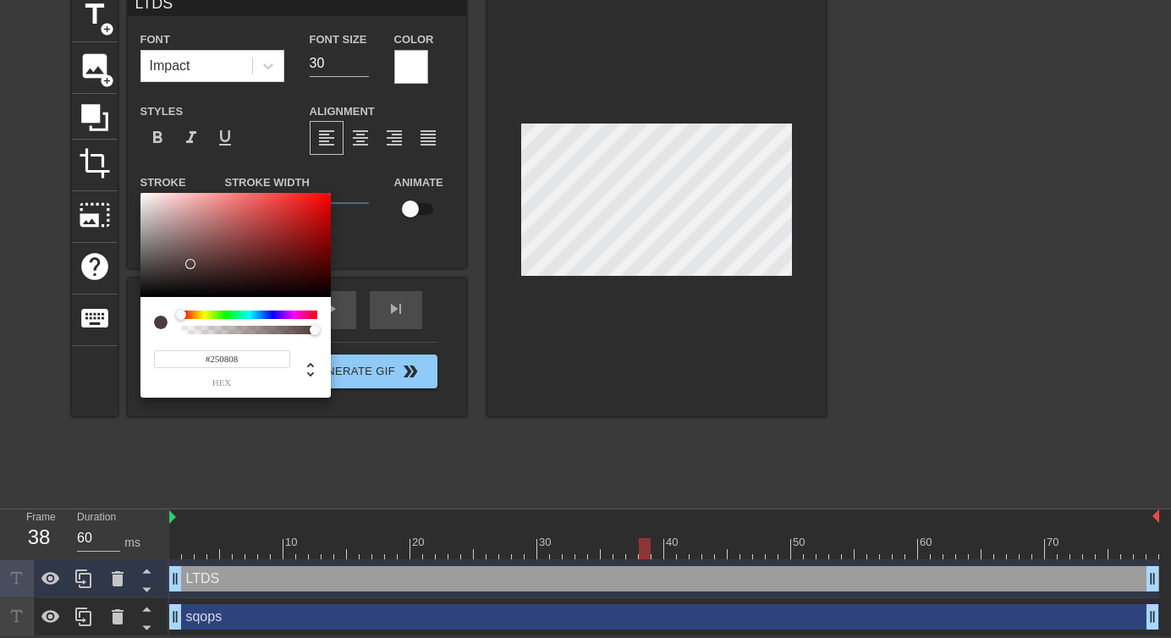
type input "#000000"
drag, startPoint x: 190, startPoint y: 264, endPoint x: 387, endPoint y: 315, distance: 203.5
click at [387, 315] on div "#000000 hex" at bounding box center [585, 319] width 1171 height 638
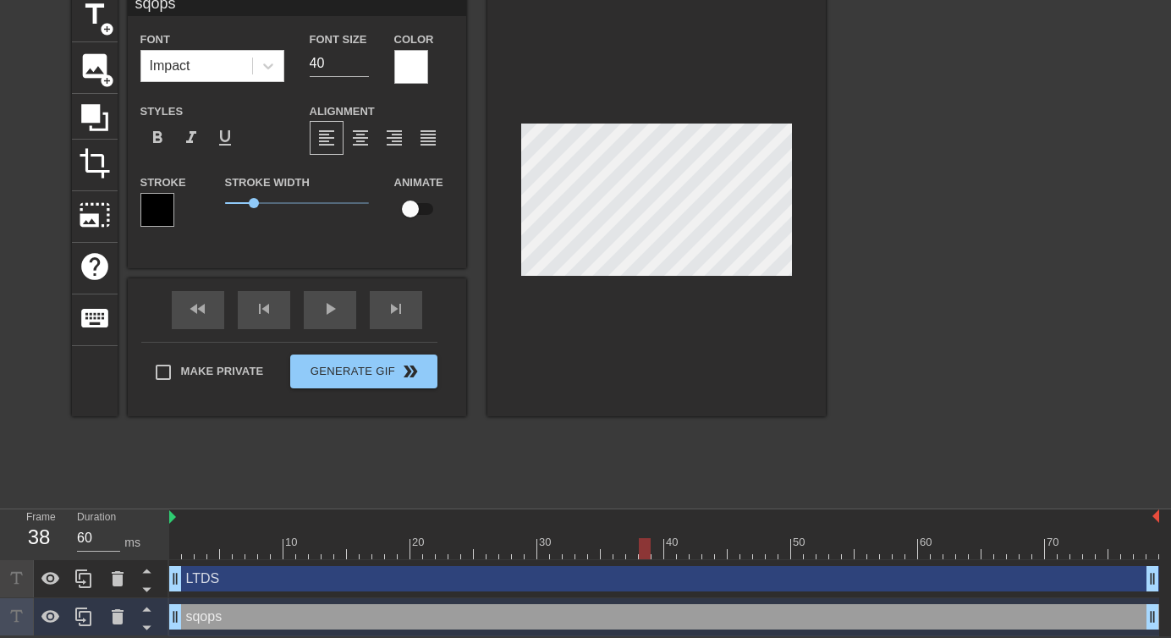
type input "LTDS"
type input "30"
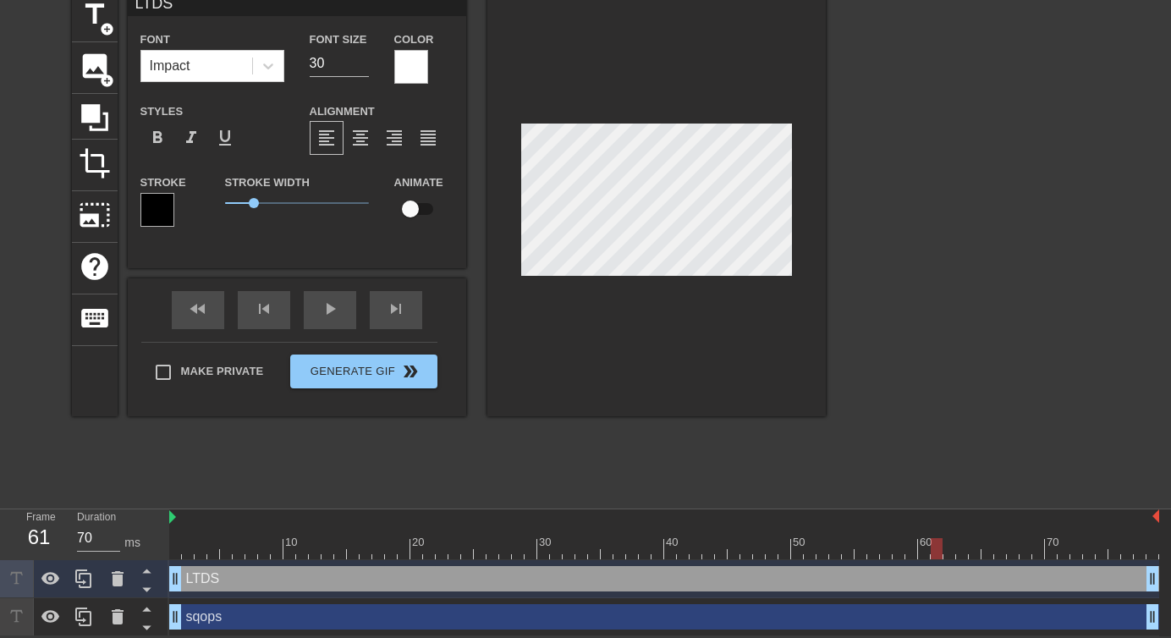
type input "60"
type input "sqops"
type input "40"
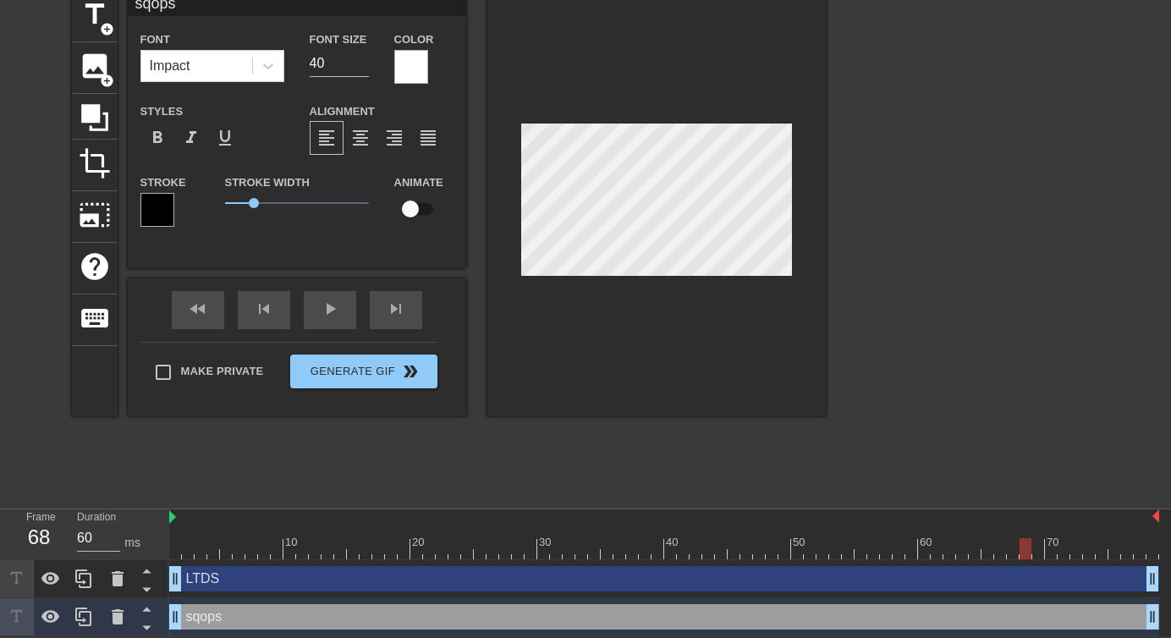
type input "70"
type input "LTDS"
type input "30"
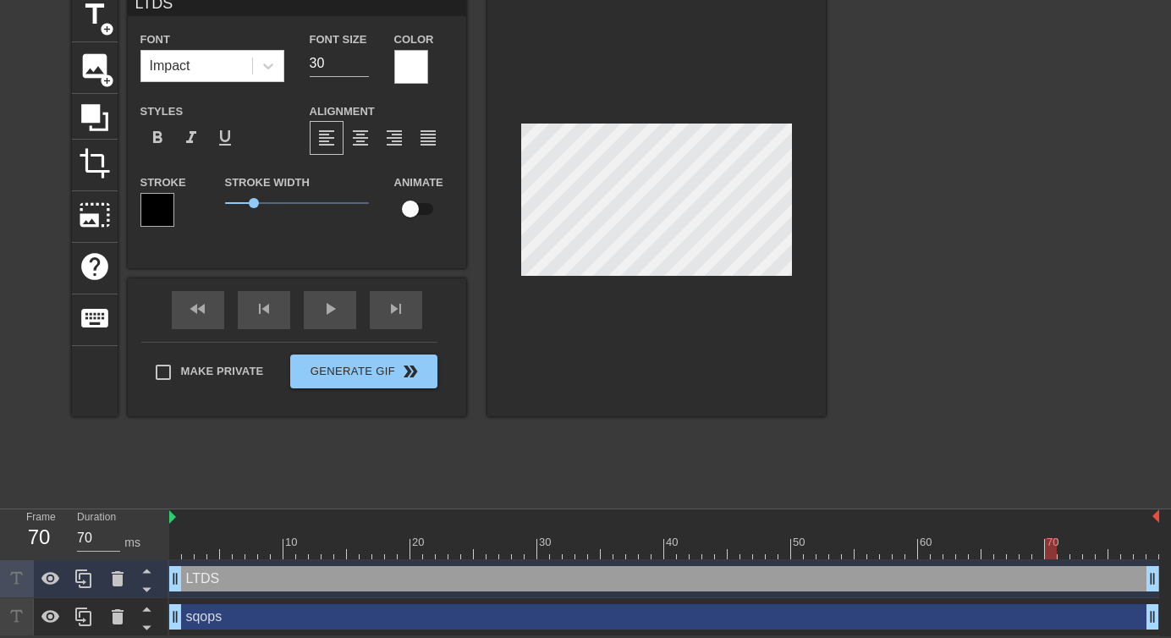
type input "sqops"
type input "40"
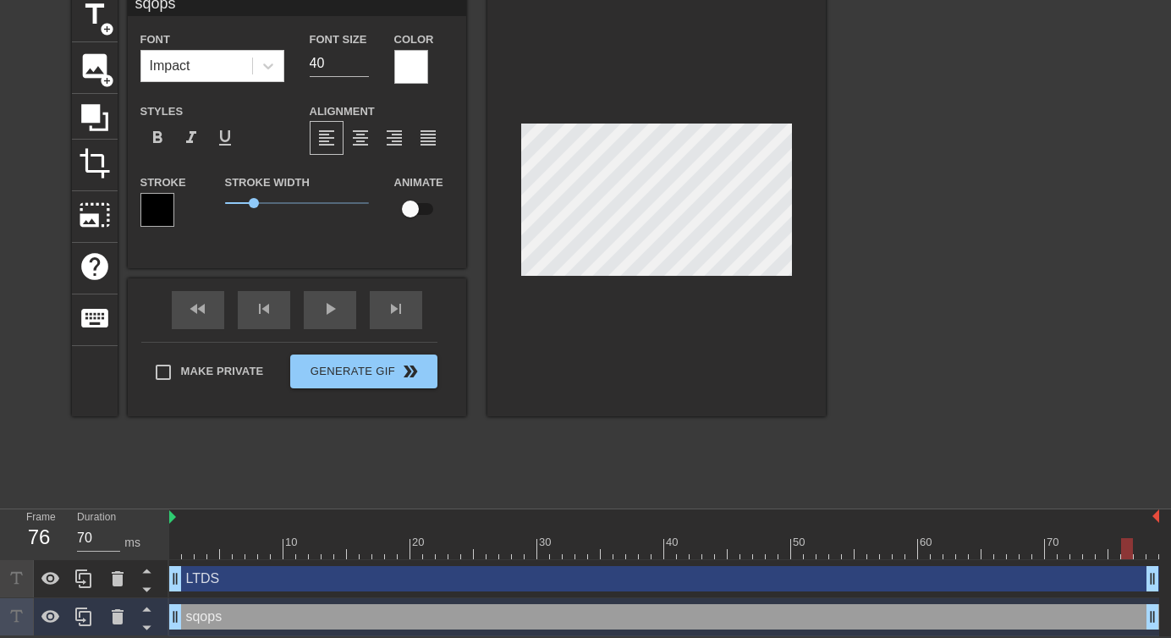
type input "60"
type input "LTDS"
type input "30"
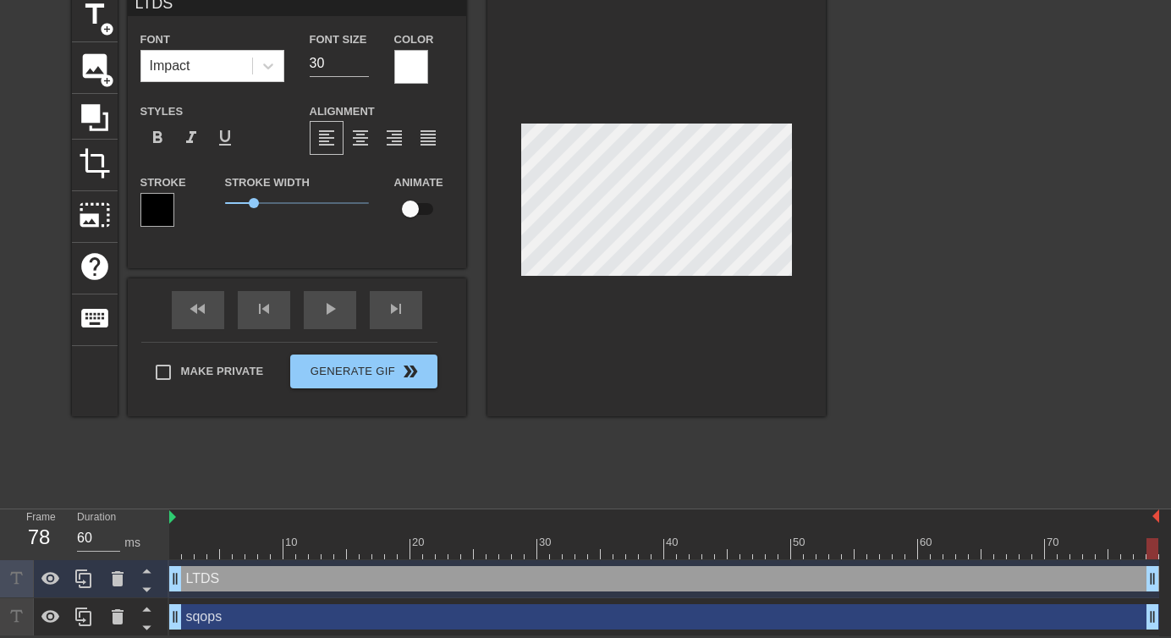
type input "sqops"
type input "40"
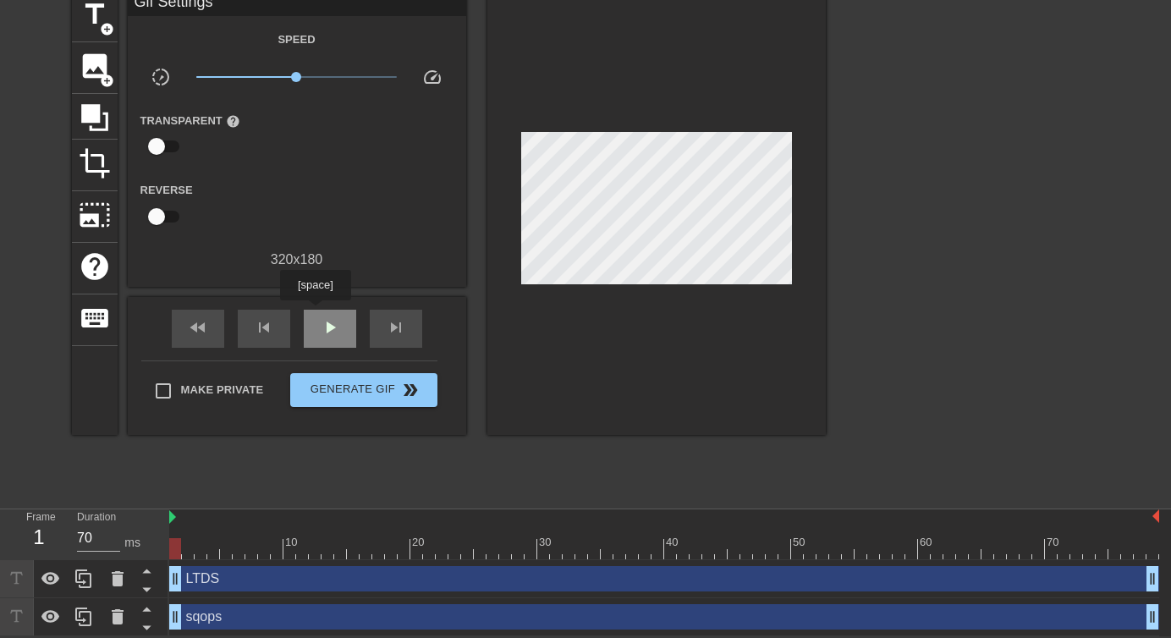
click at [317, 312] on div "play_arrow" at bounding box center [330, 329] width 52 height 38
click at [217, 332] on div "fast_rewind" at bounding box center [198, 329] width 52 height 38
drag, startPoint x: 361, startPoint y: 551, endPoint x: 107, endPoint y: 529, distance: 255.5
click at [107, 529] on div "Frame 1 Duration 70 ms 10 20 30 40 50 60 70 LTDS drag_handle drag_handle sqops …" at bounding box center [585, 572] width 1171 height 127
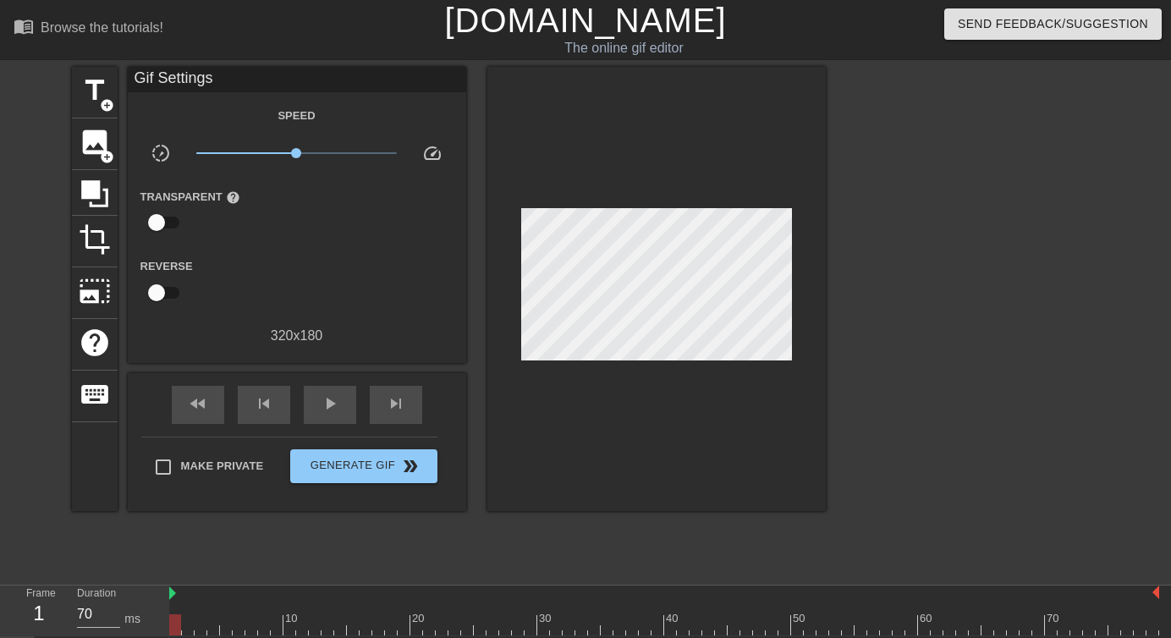
scroll to position [77, 0]
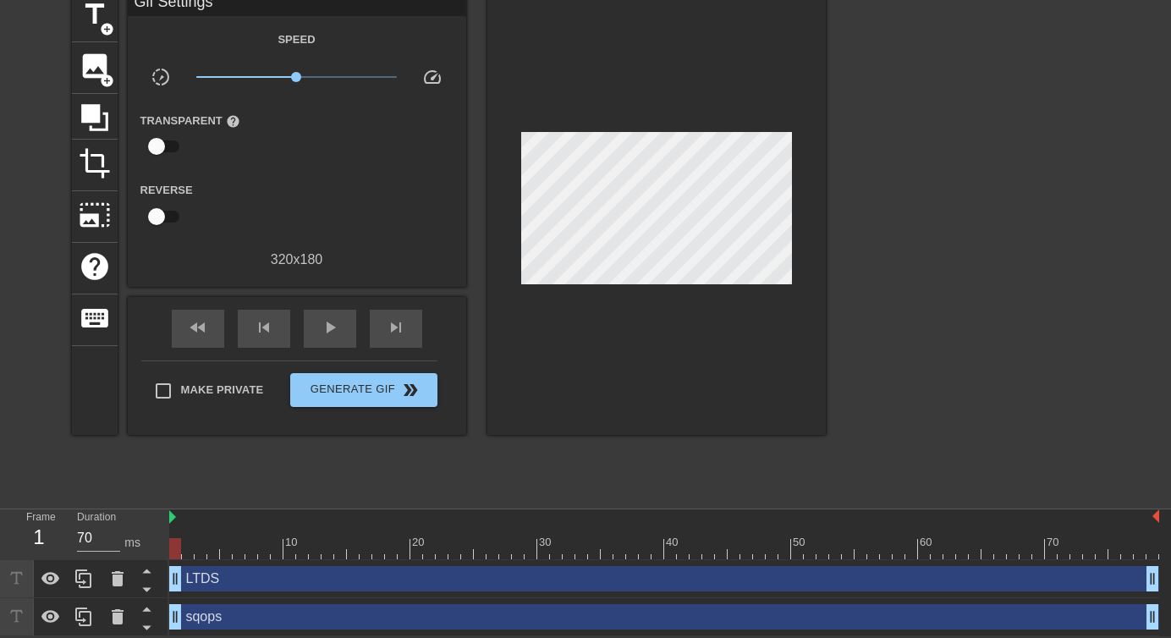
click at [169, 553] on div at bounding box center [175, 548] width 12 height 21
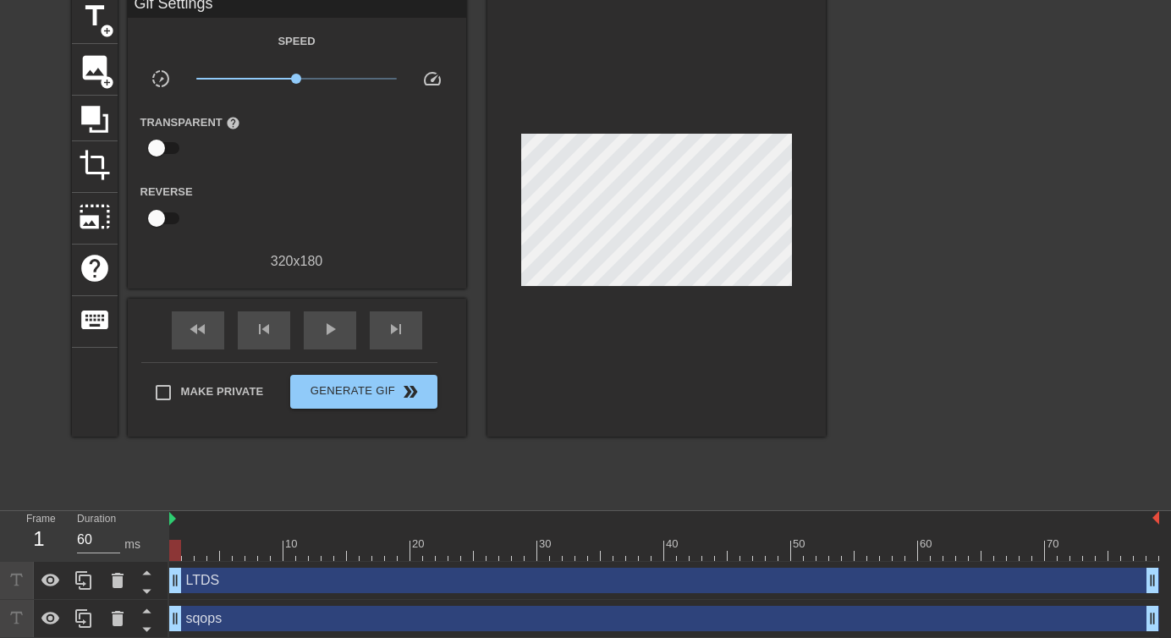
click at [220, 544] on div at bounding box center [664, 550] width 990 height 21
type input "70"
drag, startPoint x: 220, startPoint y: 544, endPoint x: 155, endPoint y: 544, distance: 65.1
click at [155, 544] on div "Frame 2 Duration 70 ms 10 20 30 40 50 60 70 LTDS drag_handle drag_handle sqops …" at bounding box center [585, 574] width 1171 height 127
drag, startPoint x: 171, startPoint y: 518, endPoint x: 139, endPoint y: 518, distance: 32.1
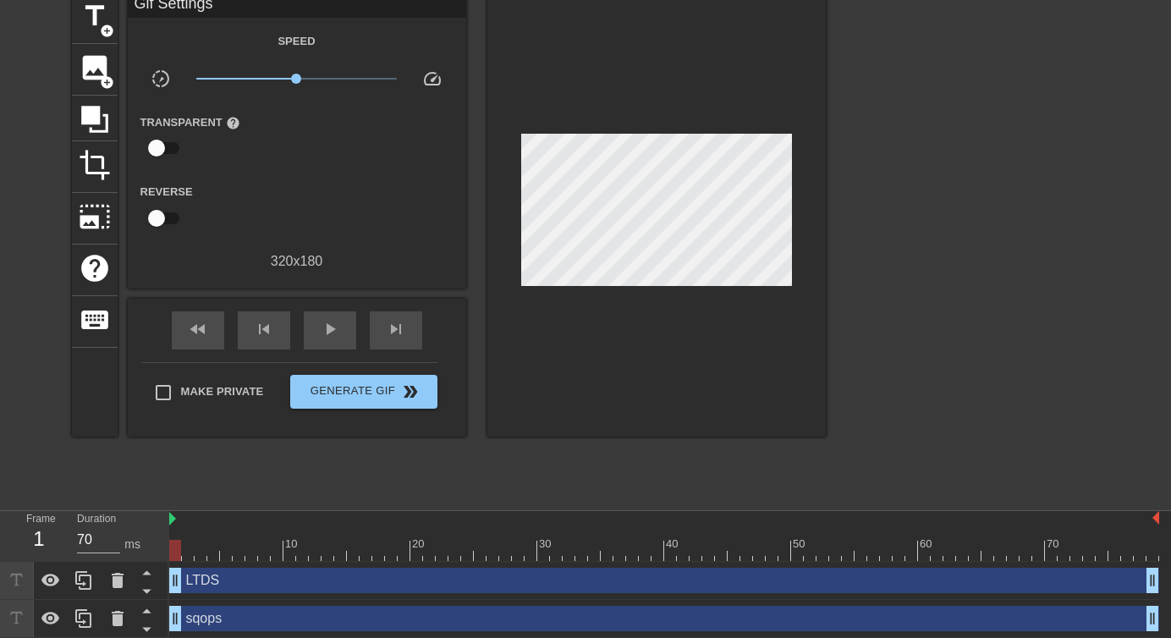
click at [139, 518] on div "Frame 1 Duration 70 ms 10 20 30 40 50 60 70 LTDS drag_handle drag_handle sqops …" at bounding box center [585, 574] width 1171 height 127
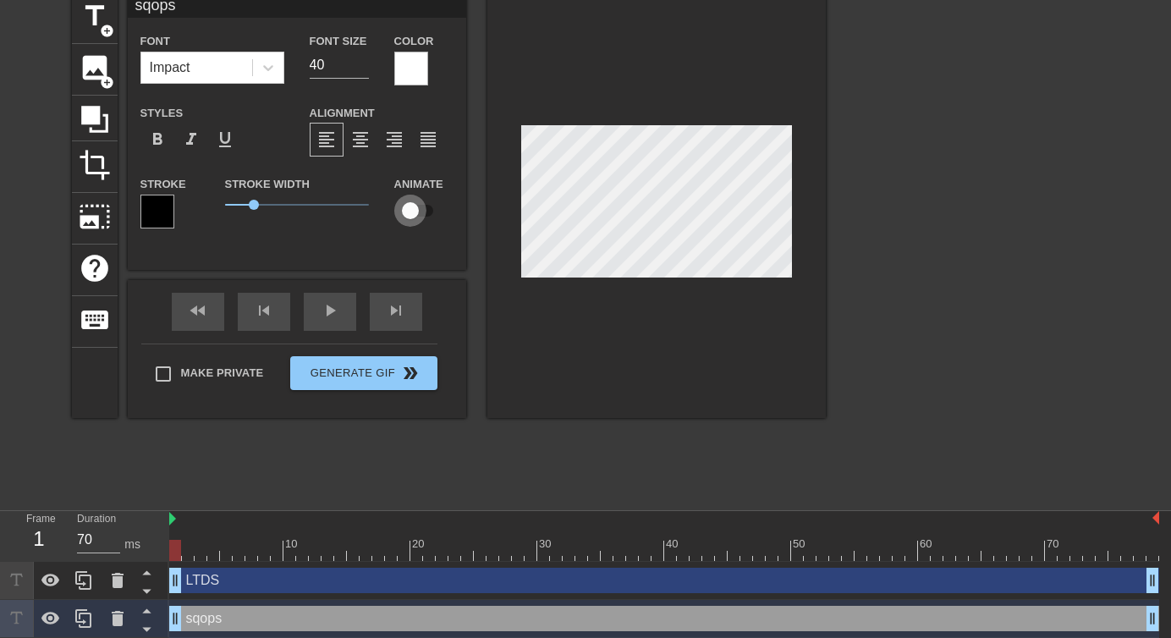
click at [401, 211] on input "checkbox" at bounding box center [410, 211] width 96 height 32
checkbox input "true"
type input "LTDS"
type input "30"
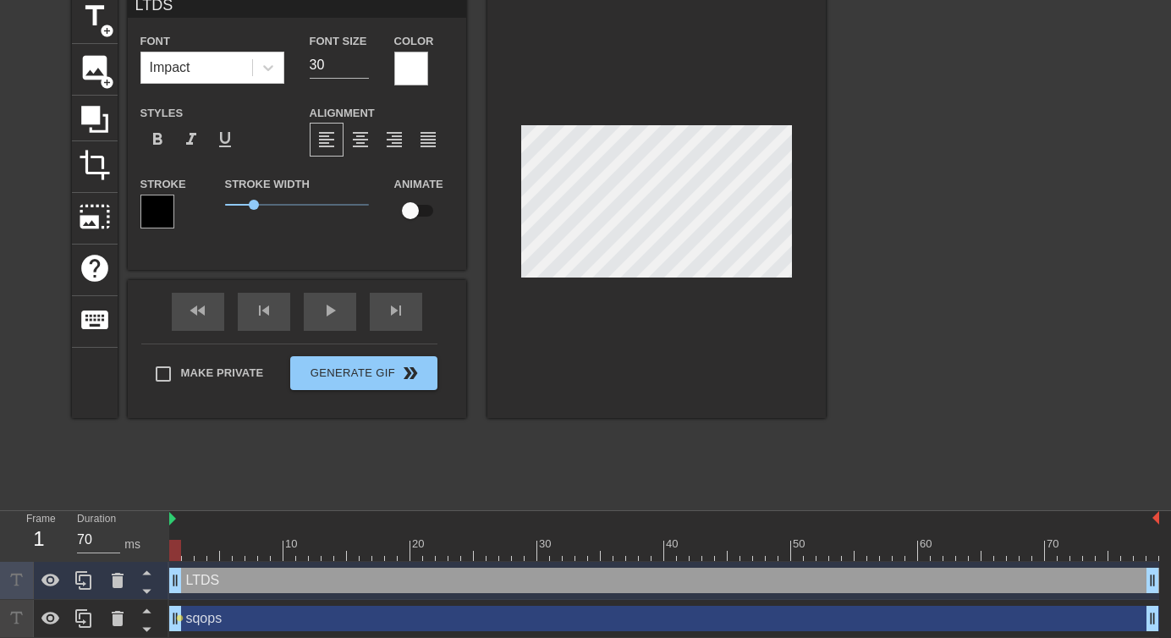
click at [426, 209] on input "checkbox" at bounding box center [410, 211] width 96 height 32
checkbox input "true"
type input "sqops"
type input "40"
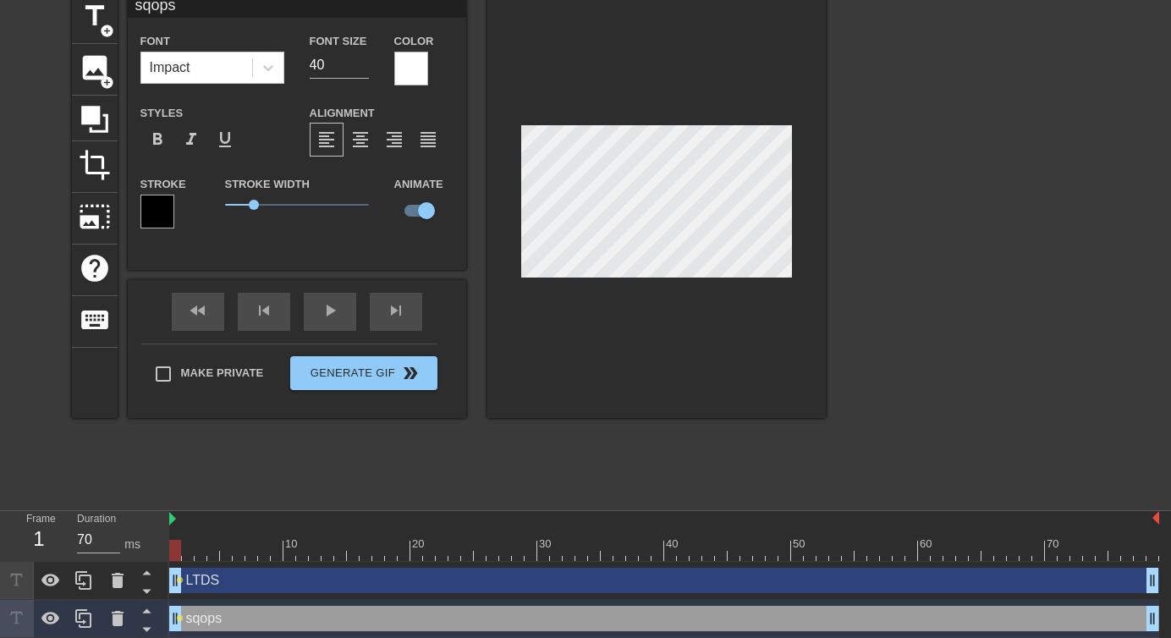
type input "LTDS"
type input "30"
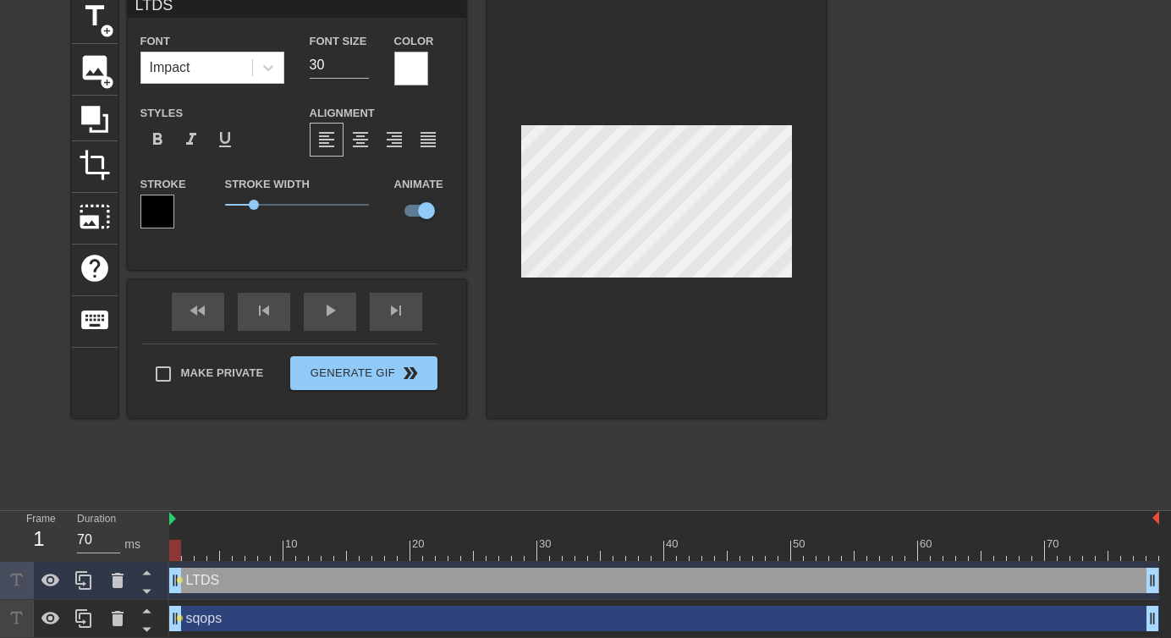
type input "sqops"
type input "40"
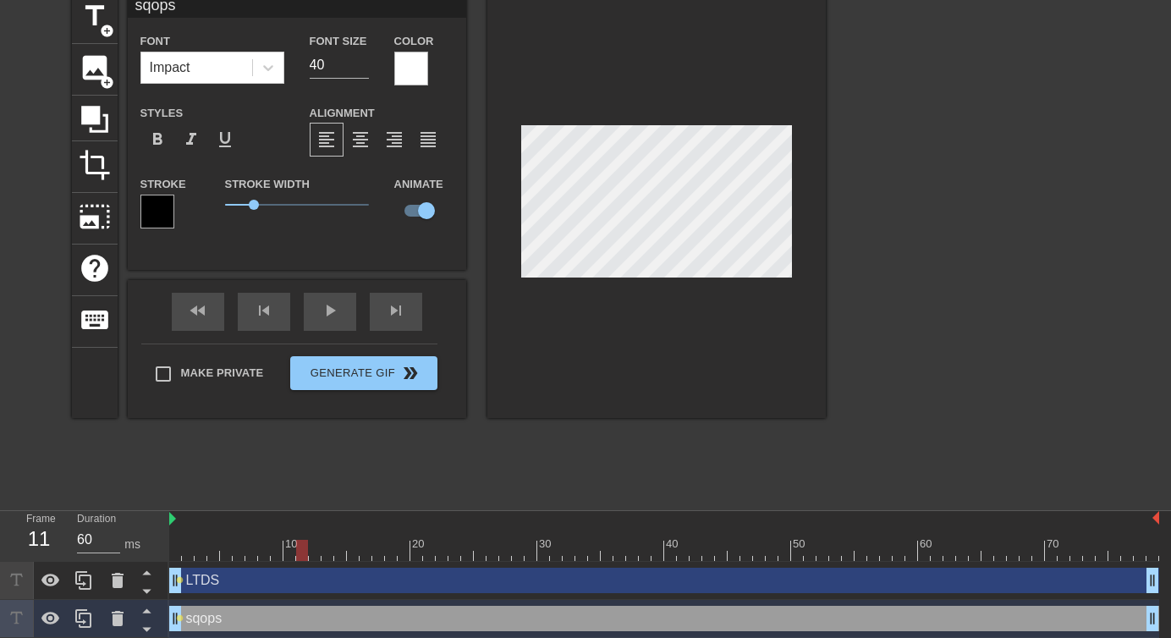
type input "70"
type input "LTDS"
type input "30"
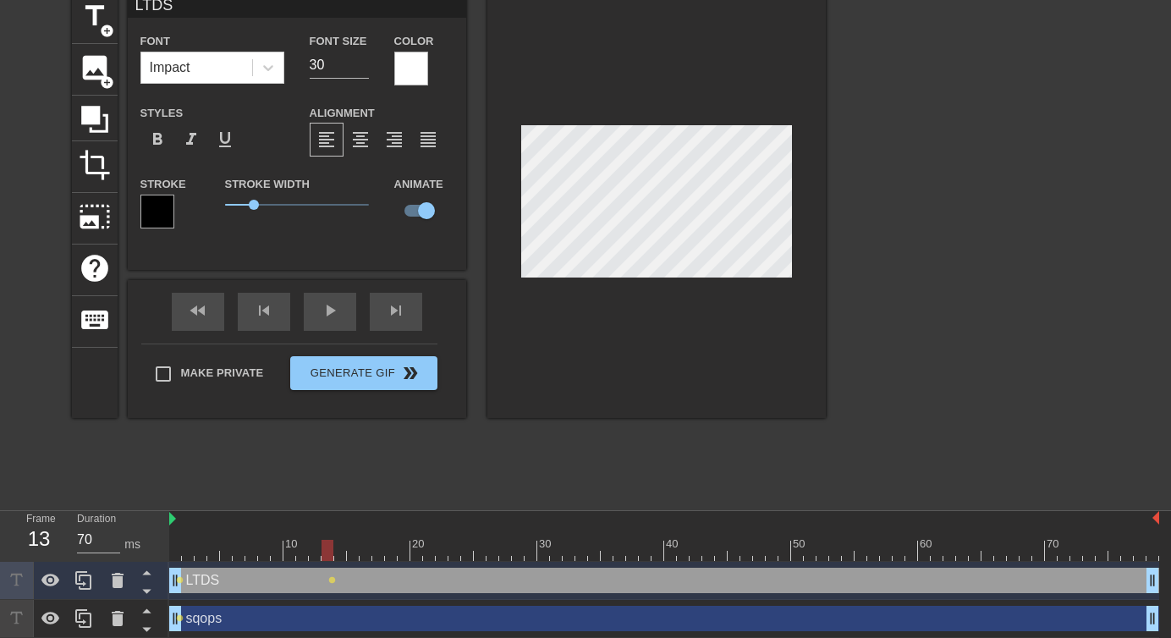
type input "sqops"
type input "40"
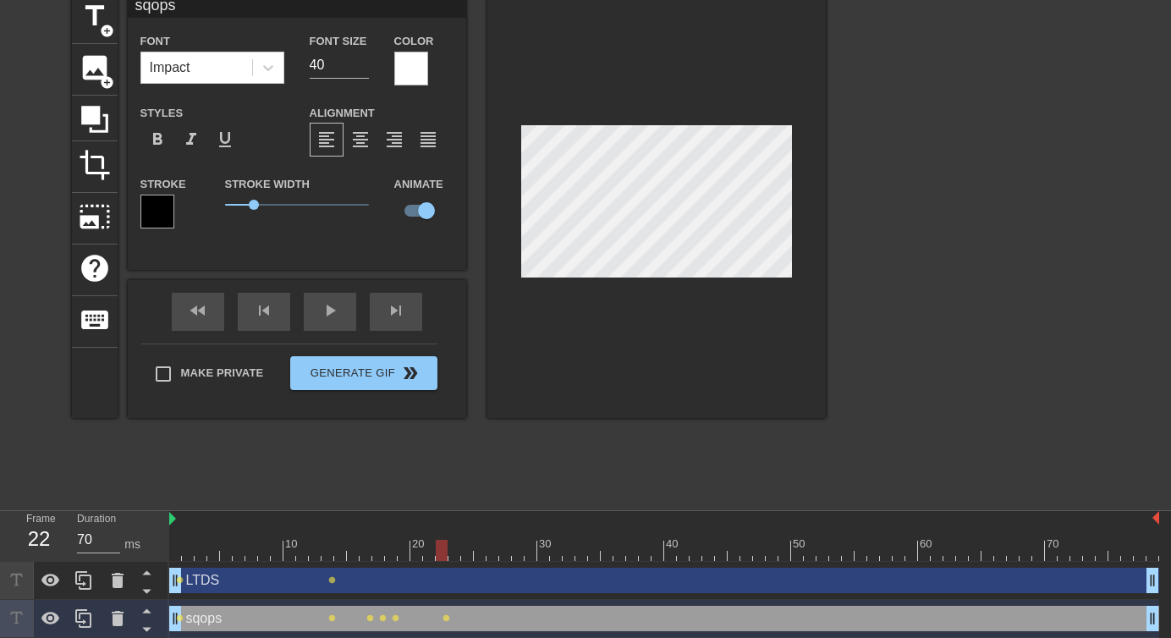
type input "60"
type input "LTDS"
type input "30"
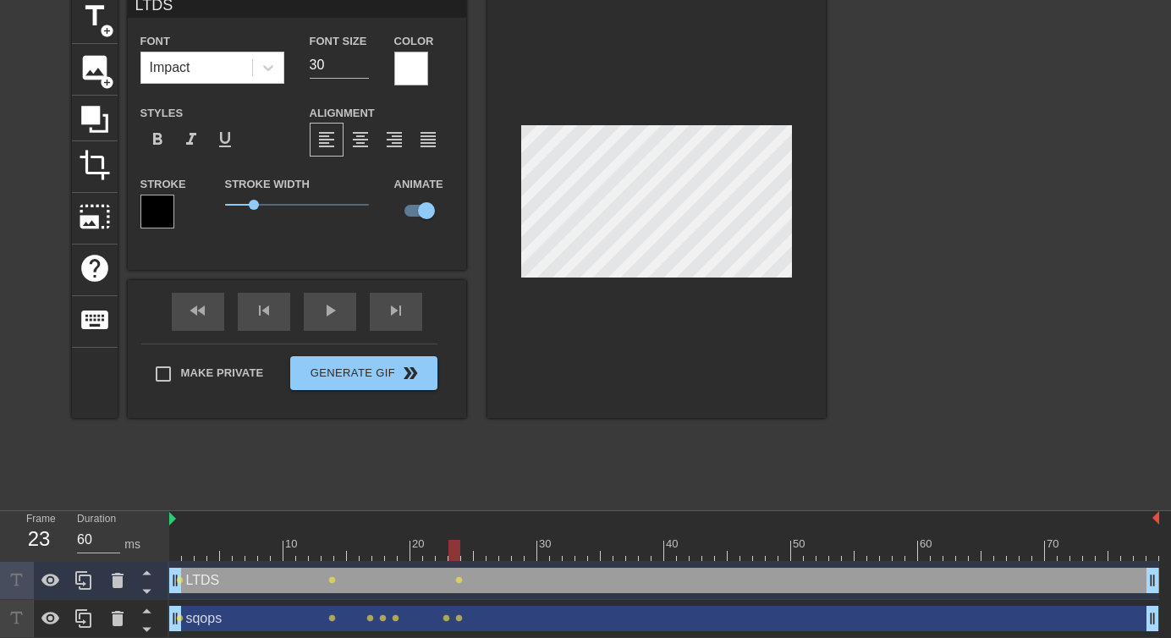
type input "70"
type input "sqops"
type input "40"
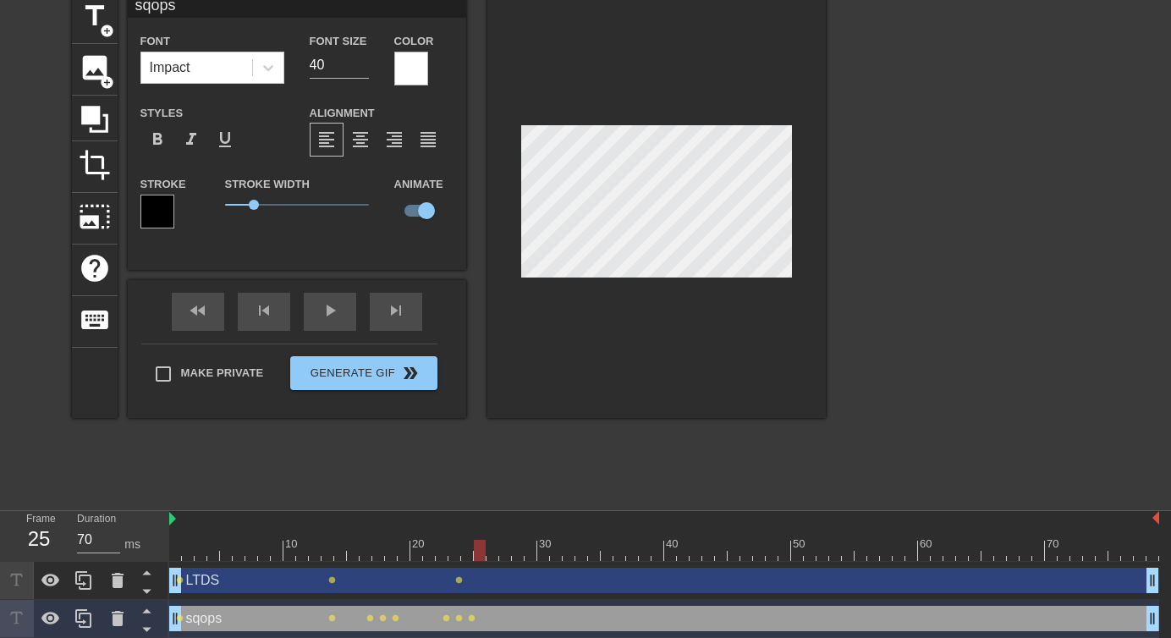
type input "LTDS"
type input "30"
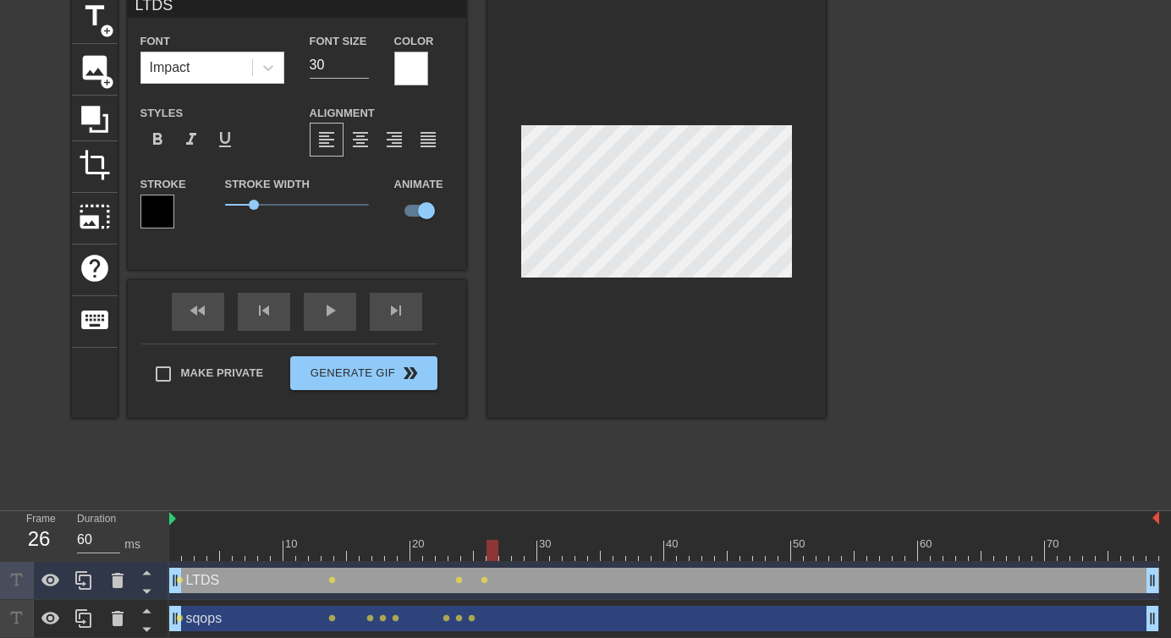
type input "70"
type input "sqops"
type input "40"
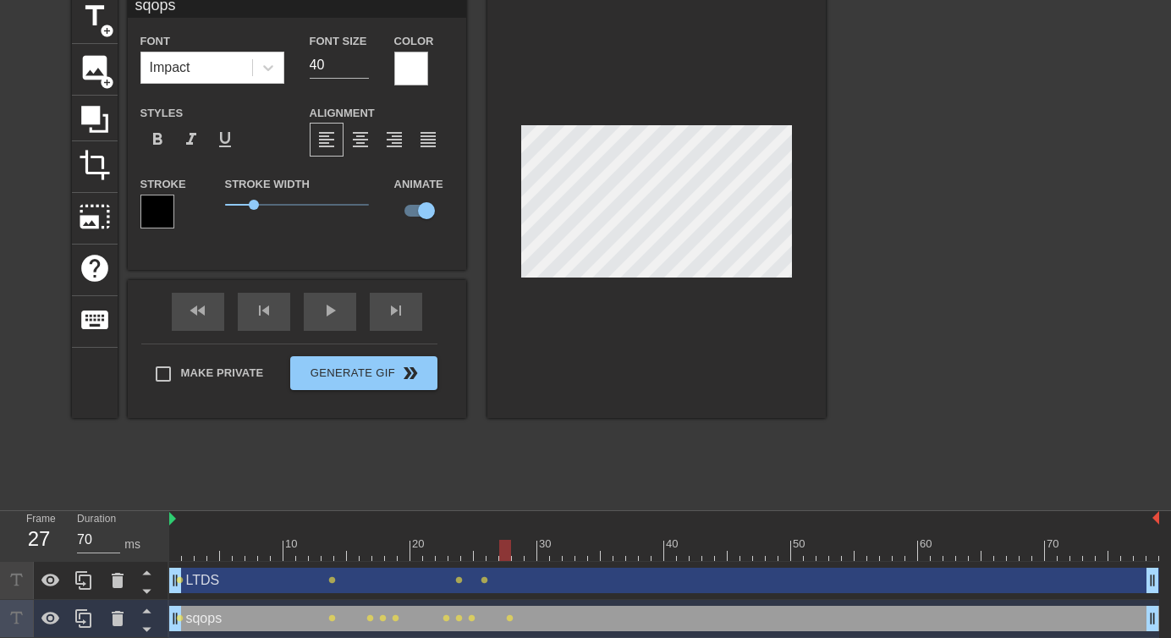
type input "LTDS"
type input "30"
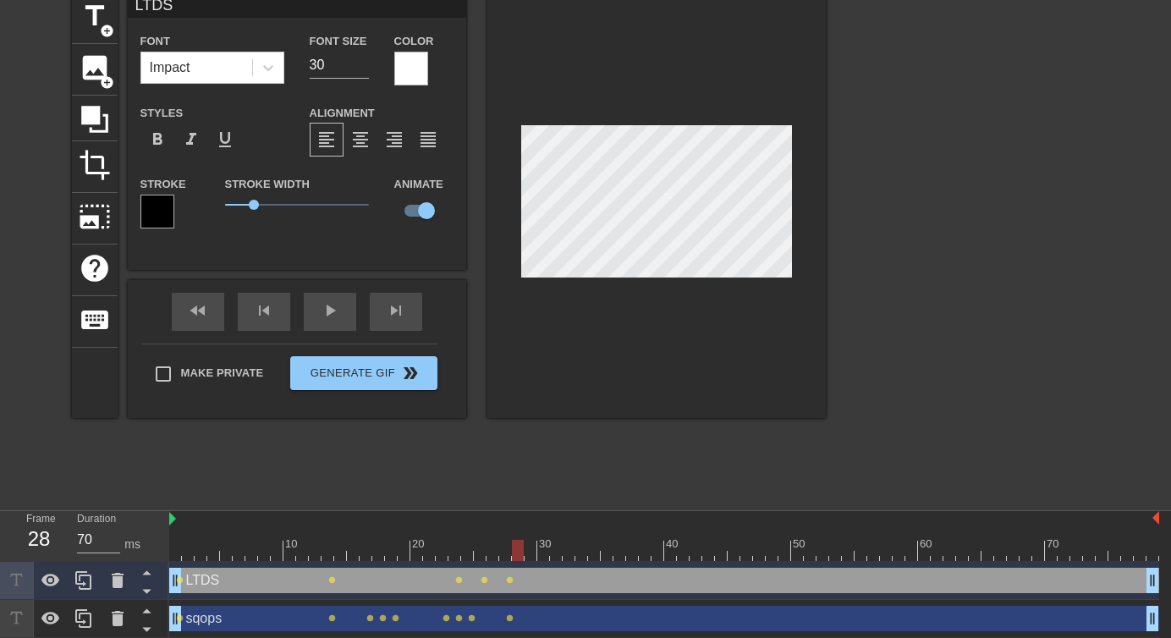
type input "60"
type input "sqops"
type input "40"
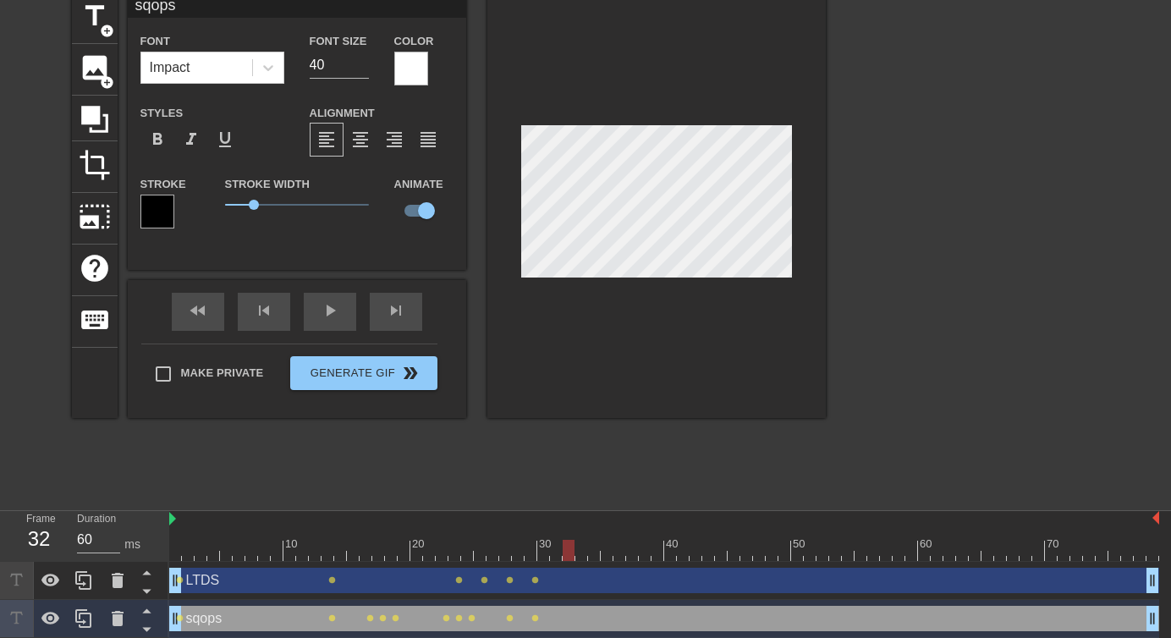
type input "70"
type input "LTDS"
type input "30"
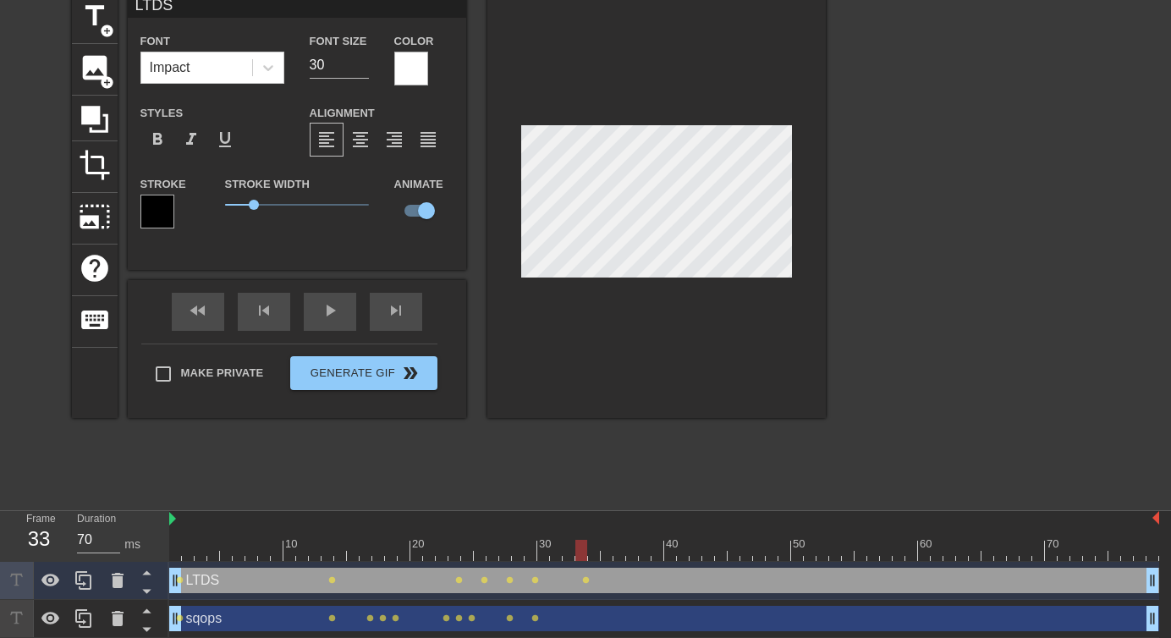
type input "sqops"
type input "40"
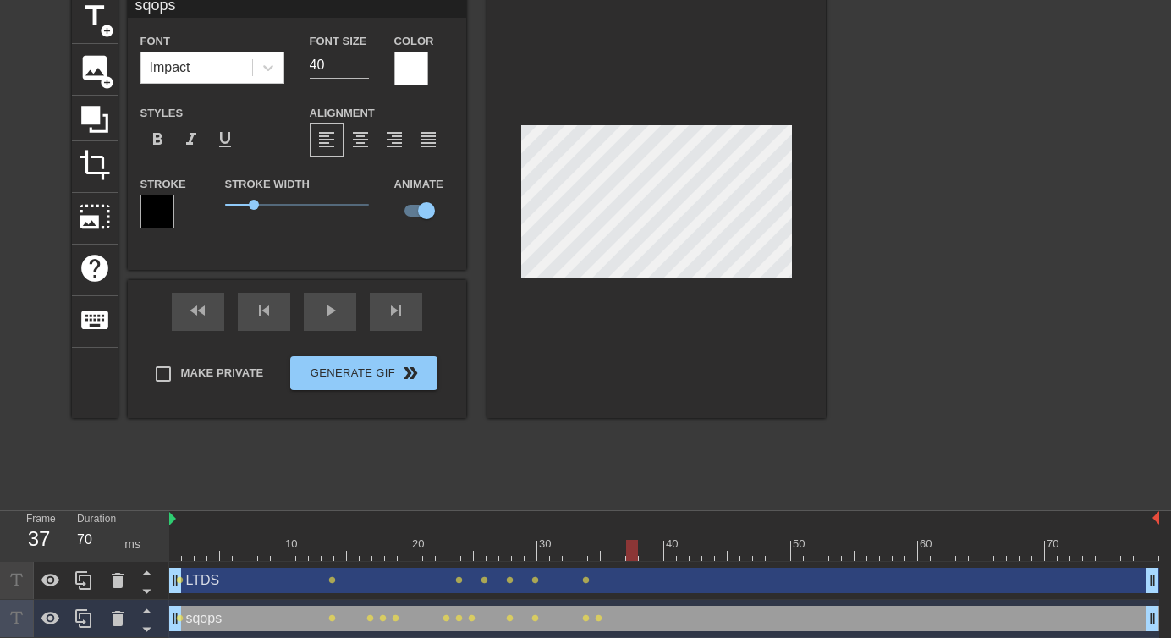
type input "60"
type input "LTDS"
type input "30"
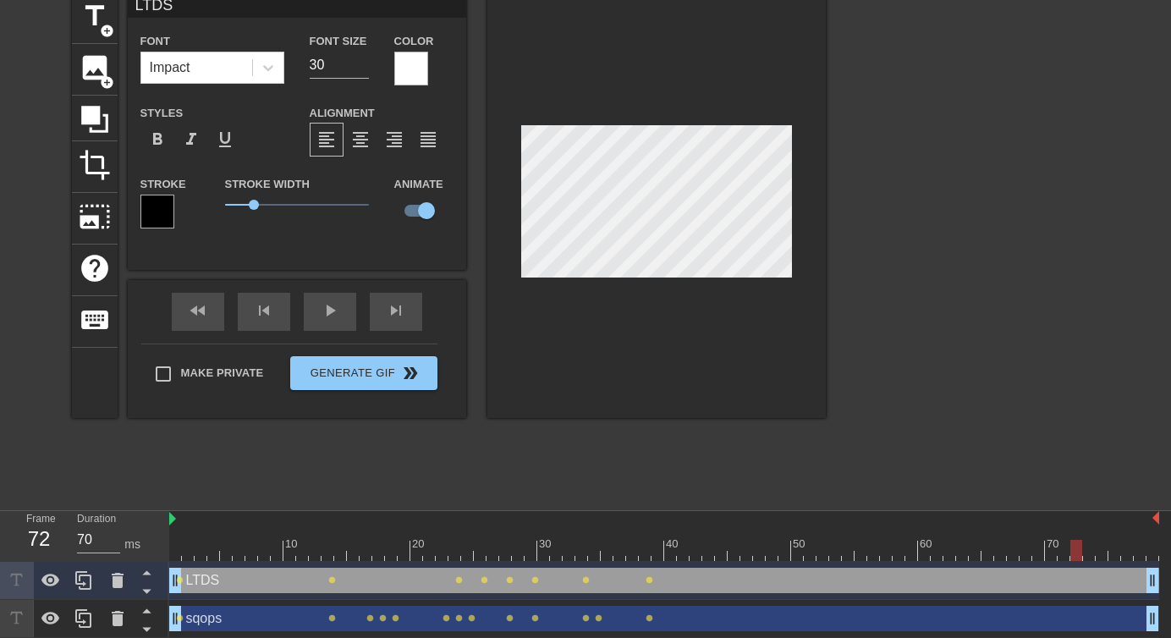
type input "60"
type input "sqops"
type input "40"
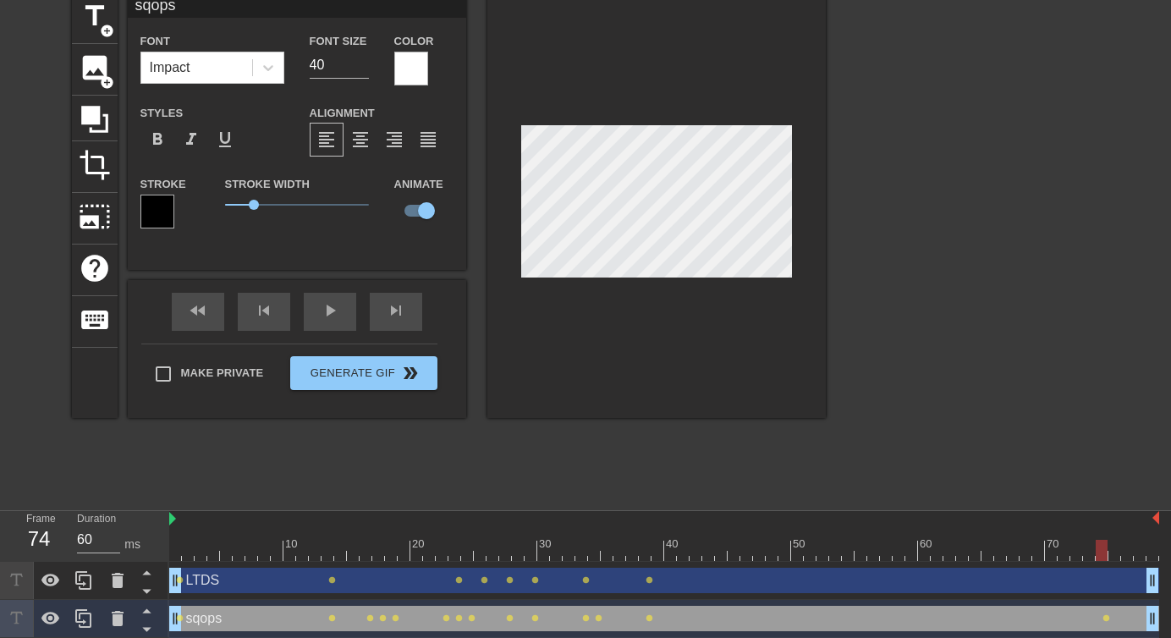
type input "LTDS"
type input "30"
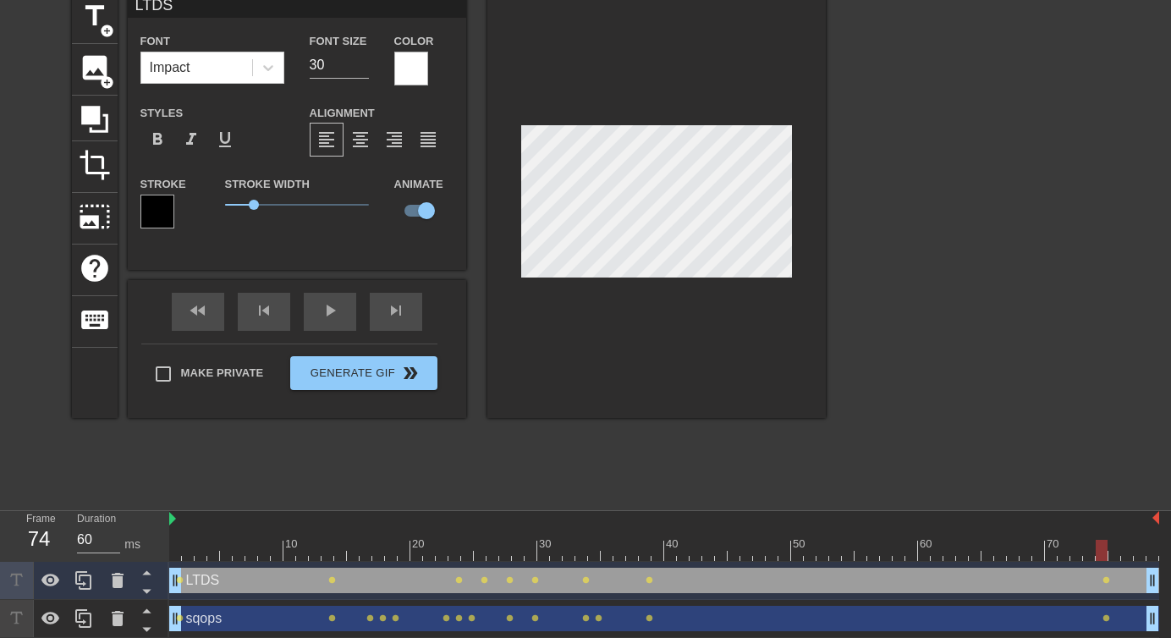
type input "sqops"
type input "40"
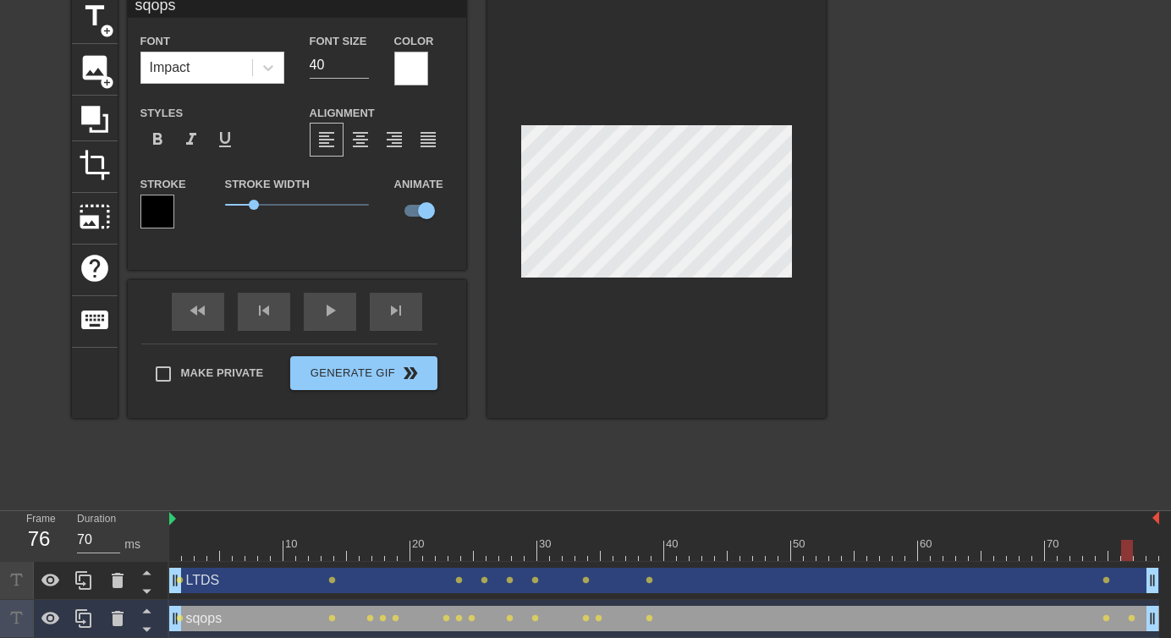
type input "60"
type input "LTDS"
type input "30"
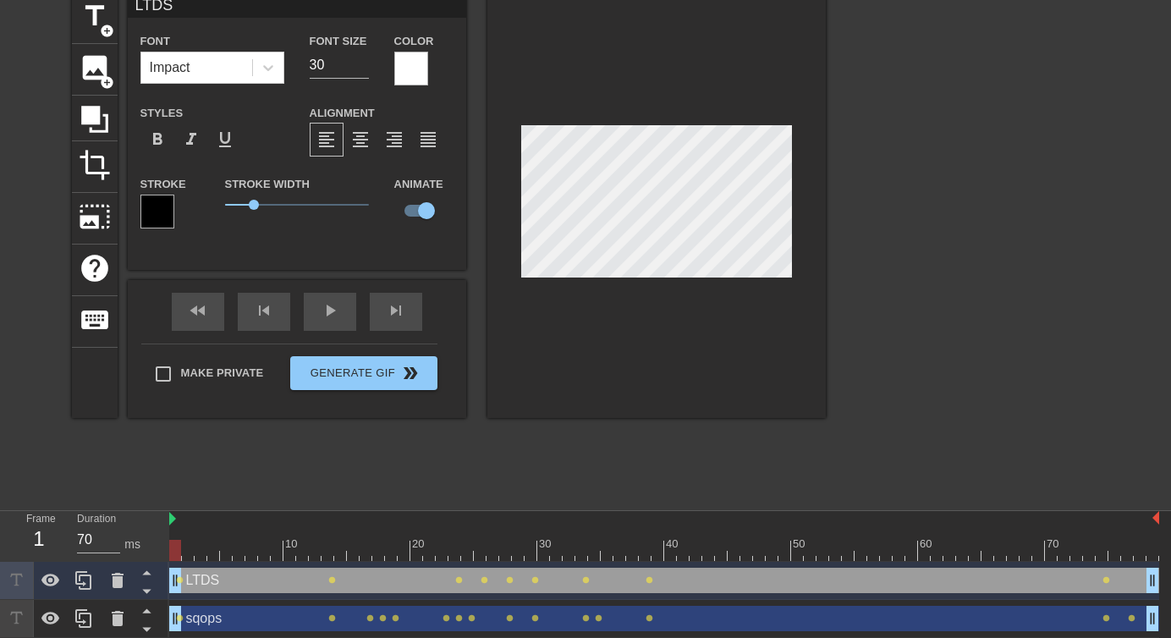
click at [1140, 580] on div "LTDS drag_handle drag_handle" at bounding box center [664, 579] width 990 height 25
click at [1134, 553] on div at bounding box center [664, 550] width 990 height 21
type input "60"
click at [1134, 553] on div at bounding box center [664, 550] width 990 height 21
type input "sqops"
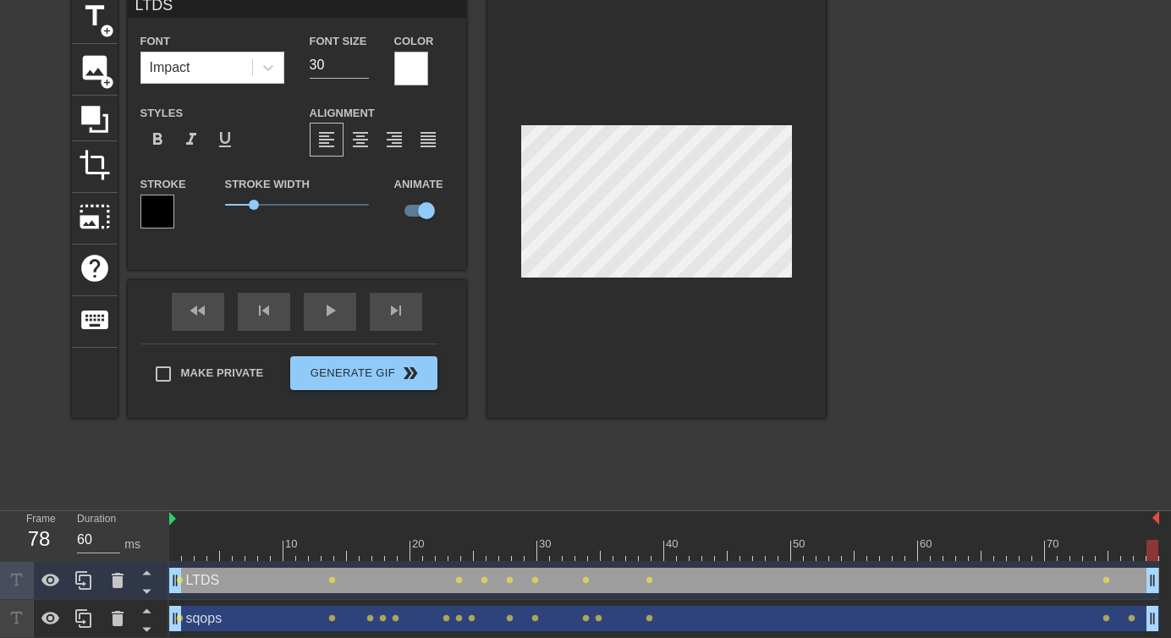
type input "40"
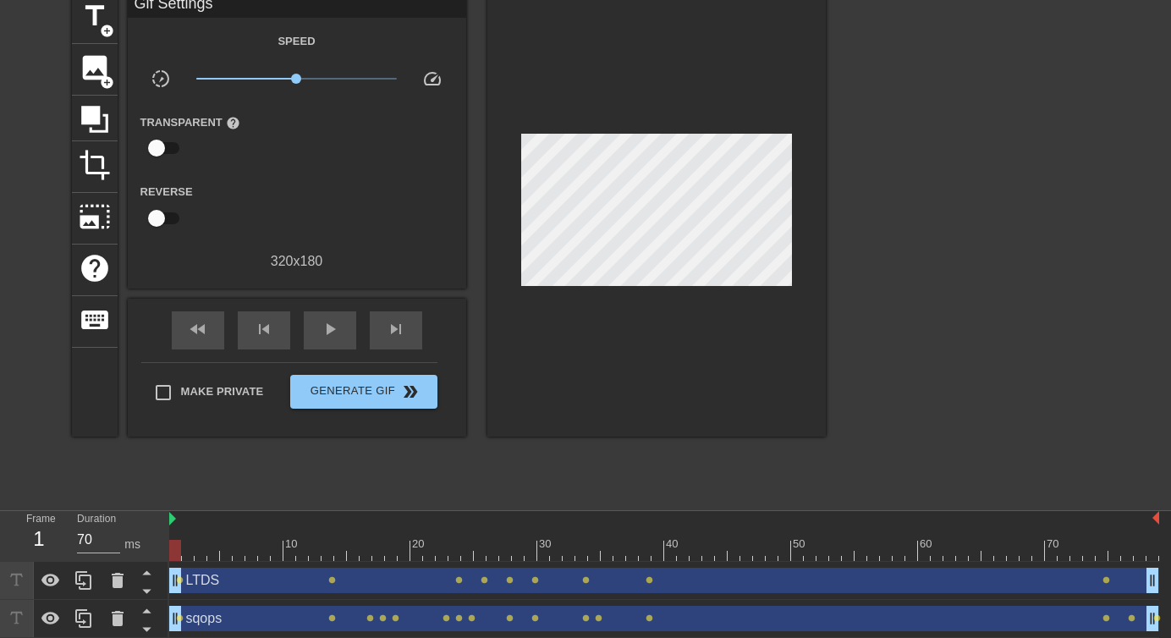
click at [323, 307] on div "fast_rewind skip_previous play_arrow skip_next" at bounding box center [297, 330] width 276 height 63
click at [328, 335] on span "play_arrow" at bounding box center [330, 329] width 20 height 20
type input "60"
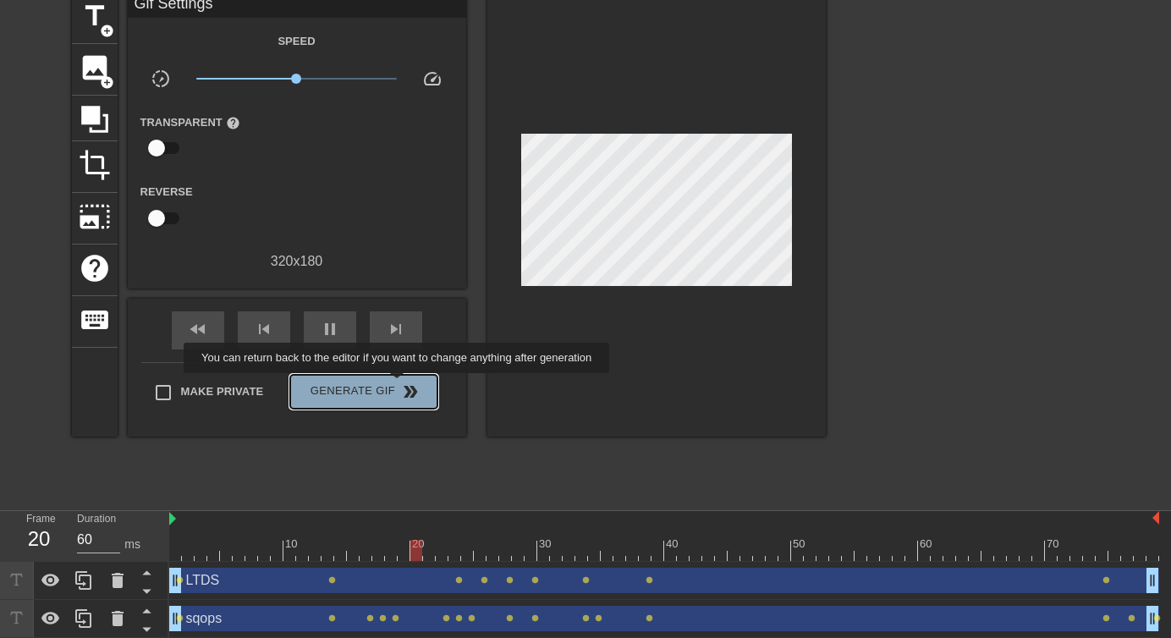
click at [408, 385] on span "double_arrow" at bounding box center [410, 391] width 20 height 20
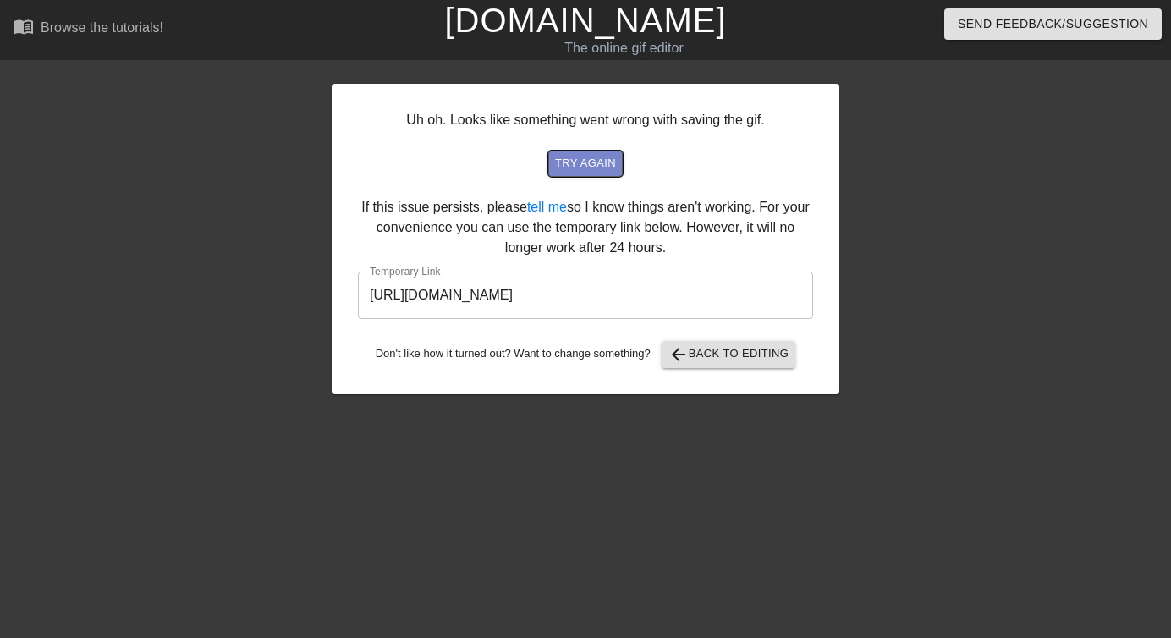
click at [593, 161] on span "try again" at bounding box center [585, 163] width 61 height 19
click at [720, 359] on span "arrow_back Back to Editing" at bounding box center [728, 354] width 121 height 20
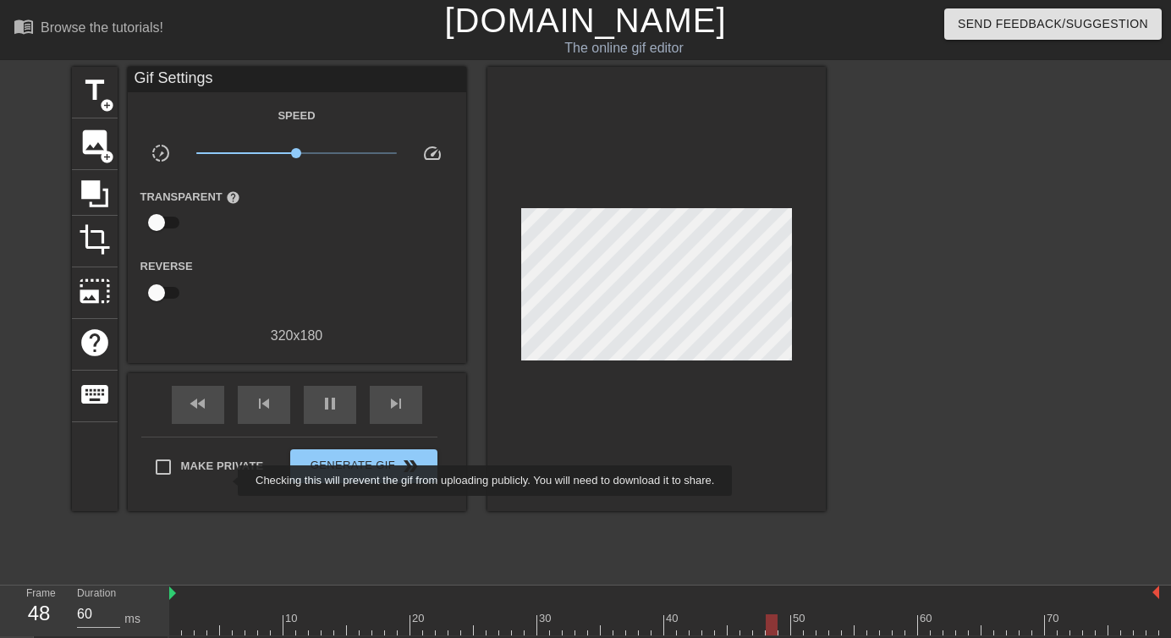
type input "70"
click at [226, 468] on span "Make Private" at bounding box center [222, 466] width 83 height 17
click at [181, 468] on input "Make Private" at bounding box center [163, 467] width 36 height 36
checkbox input "true"
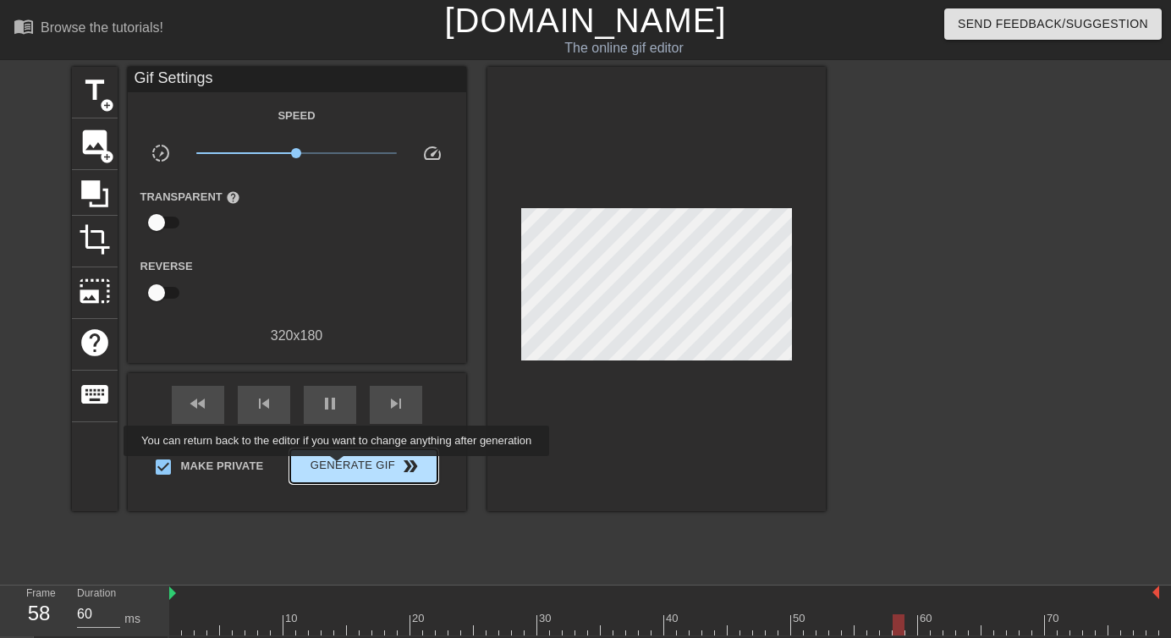
type input "70"
click at [351, 467] on span "Generate Gif double_arrow" at bounding box center [363, 466] width 133 height 20
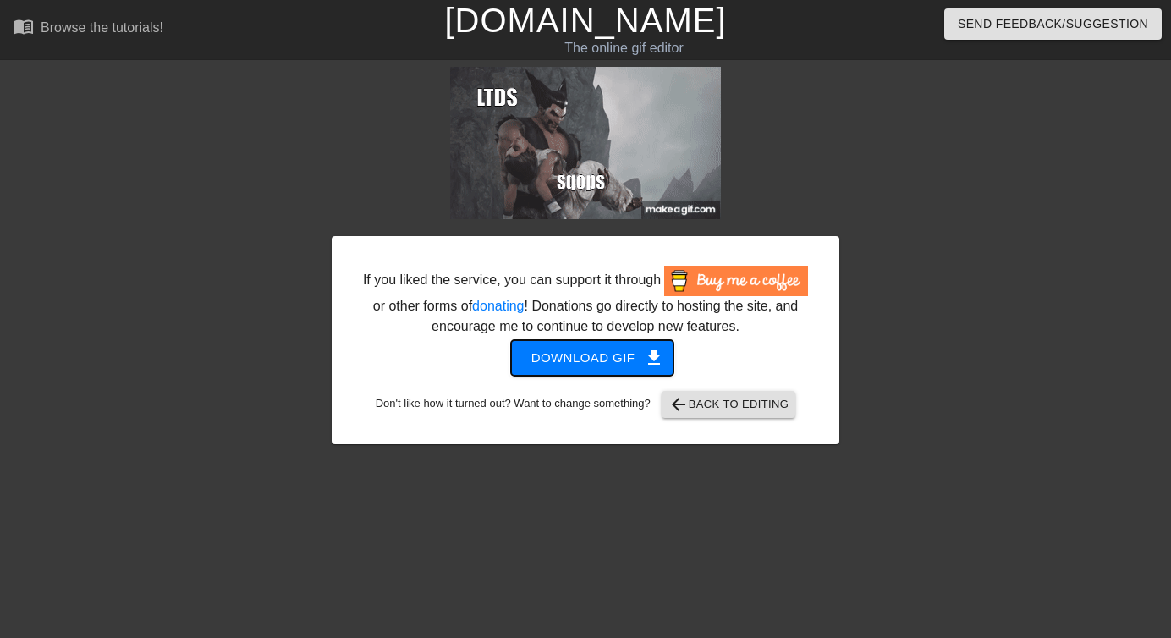
click at [640, 369] on span "Download gif get_app" at bounding box center [592, 358] width 123 height 22
